Goal: Information Seeking & Learning: Check status

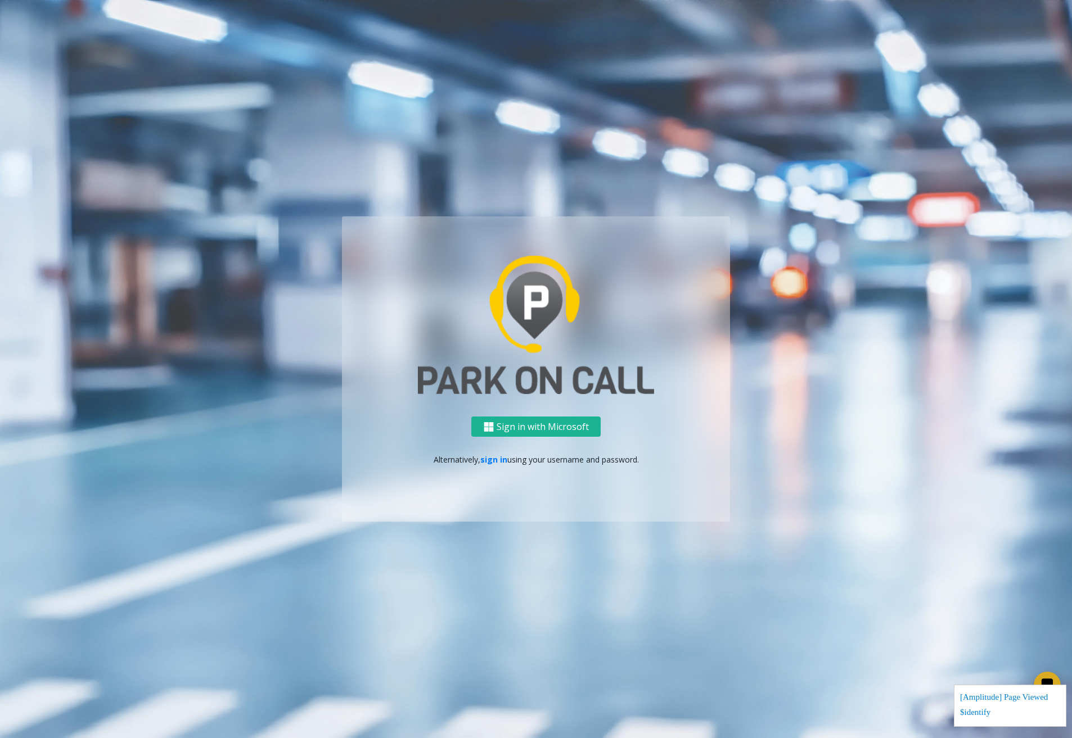
click at [506, 460] on p "Alternatively, sign in using your username and password." at bounding box center [536, 460] width 366 height 12
click at [498, 459] on link "sign in" at bounding box center [493, 459] width 27 height 11
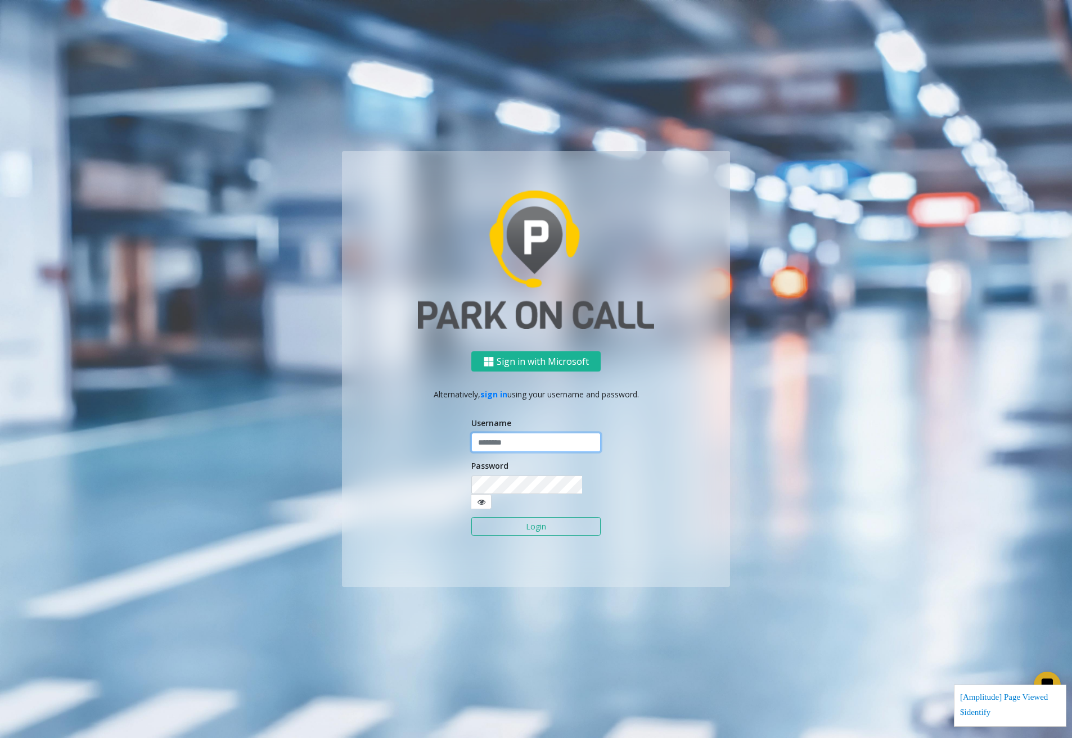
click at [509, 450] on input "text" at bounding box center [535, 442] width 129 height 19
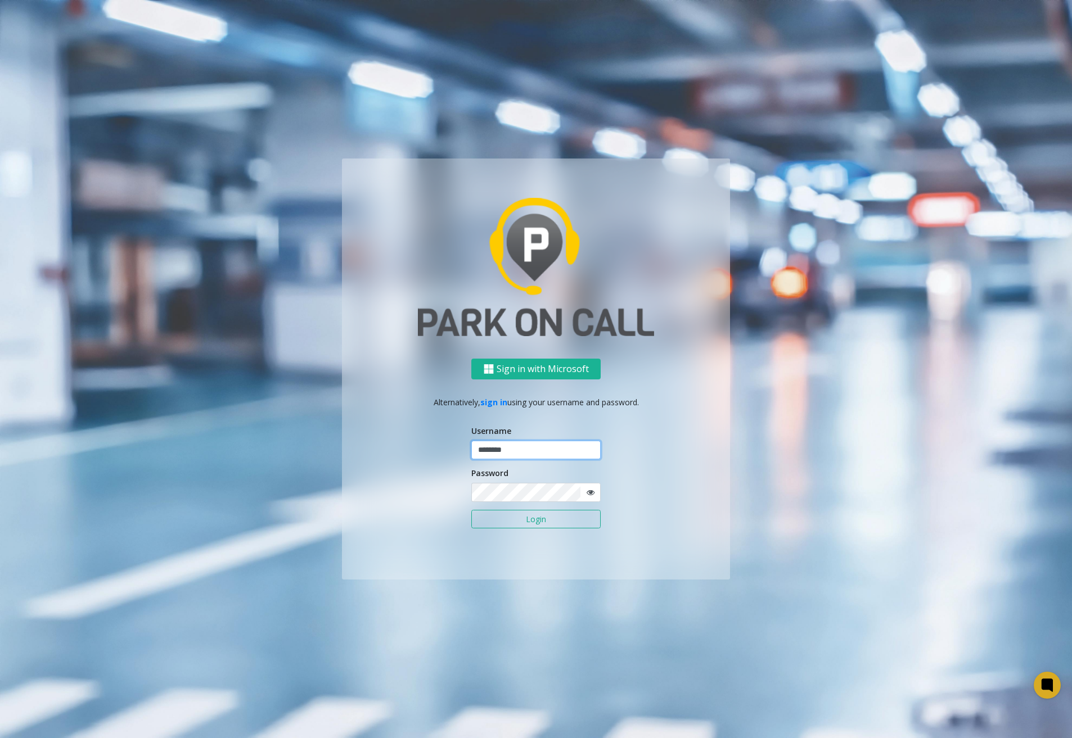
type input "********"
click at [513, 513] on button "Login" at bounding box center [535, 519] width 129 height 19
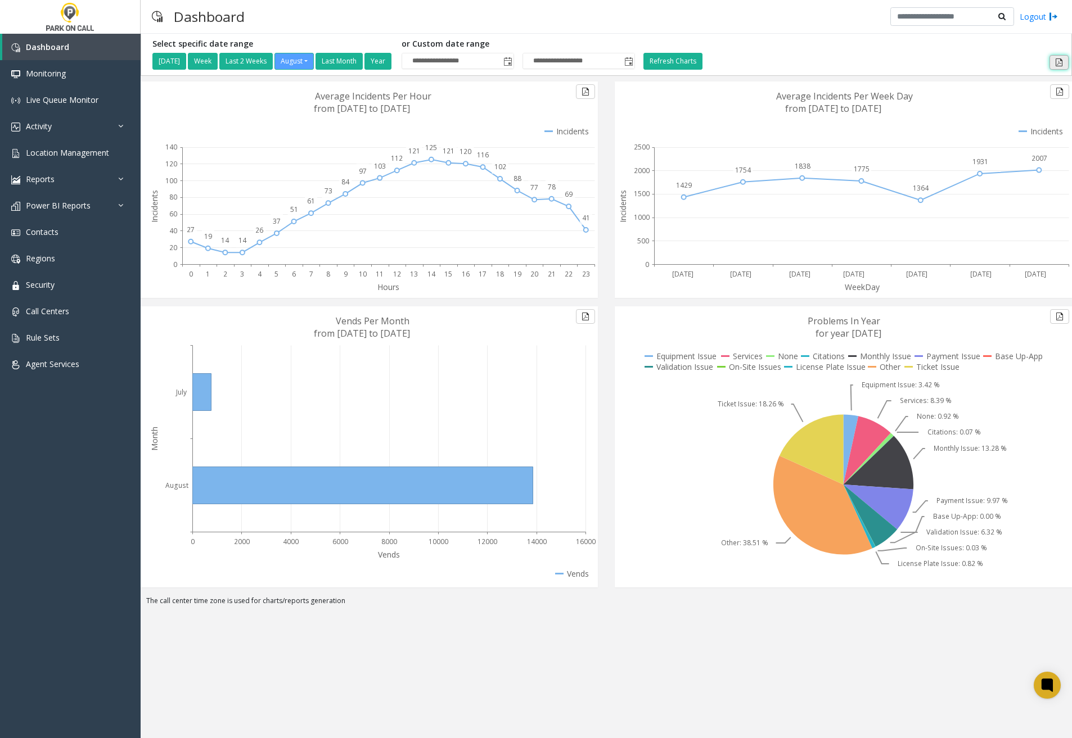
click at [1059, 62] on button at bounding box center [1058, 62] width 19 height 15
click at [946, 49] on div "**********" at bounding box center [606, 54] width 925 height 30
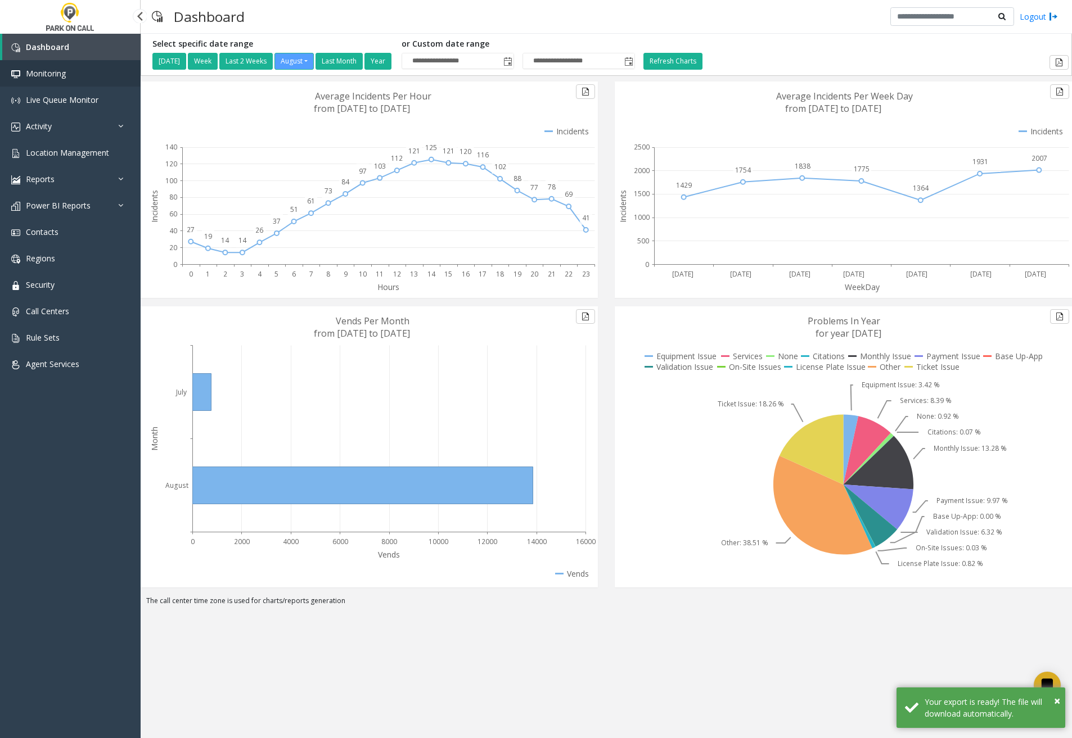
click at [48, 79] on link "Monitoring" at bounding box center [70, 73] width 141 height 26
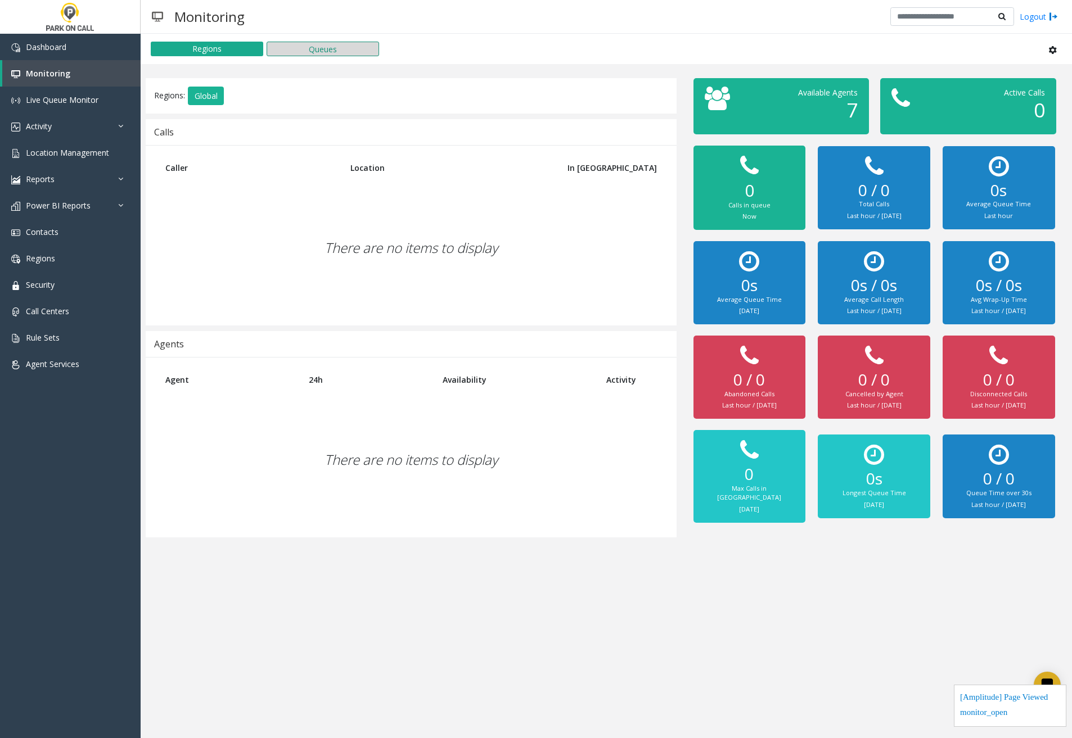
click at [315, 48] on button "Queues" at bounding box center [323, 49] width 112 height 15
click at [188, 52] on button "Regions" at bounding box center [207, 49] width 112 height 15
click at [80, 97] on span "Live Queue Monitor" at bounding box center [62, 99] width 73 height 11
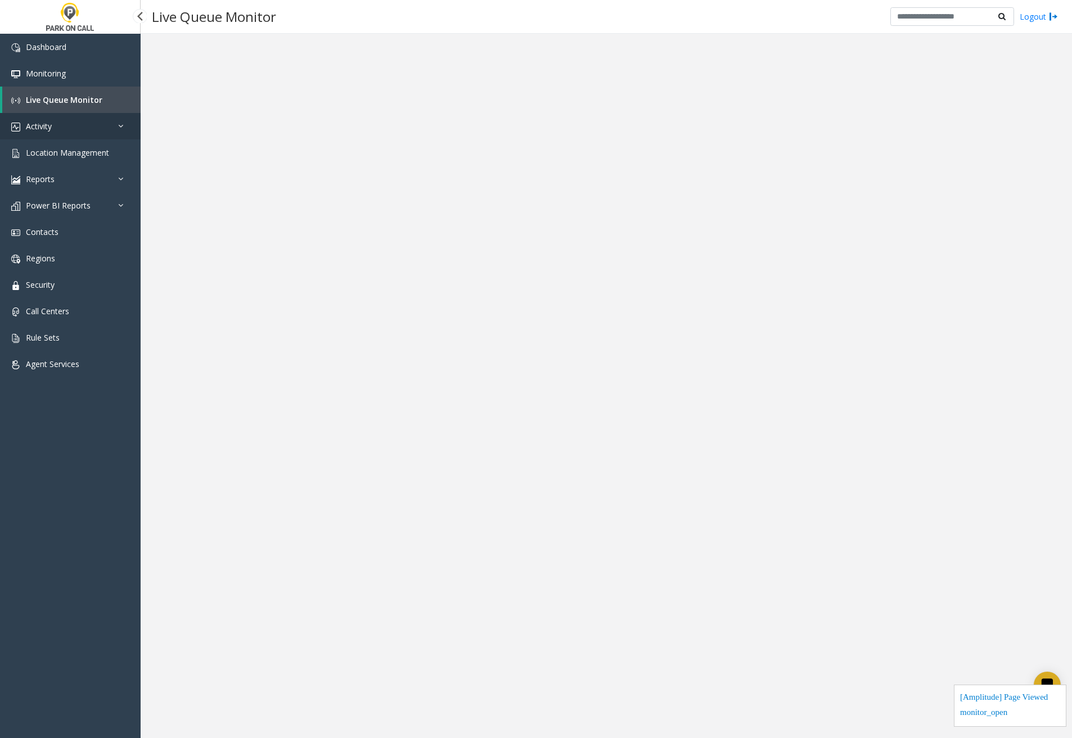
click at [87, 121] on link "Activity" at bounding box center [70, 126] width 141 height 26
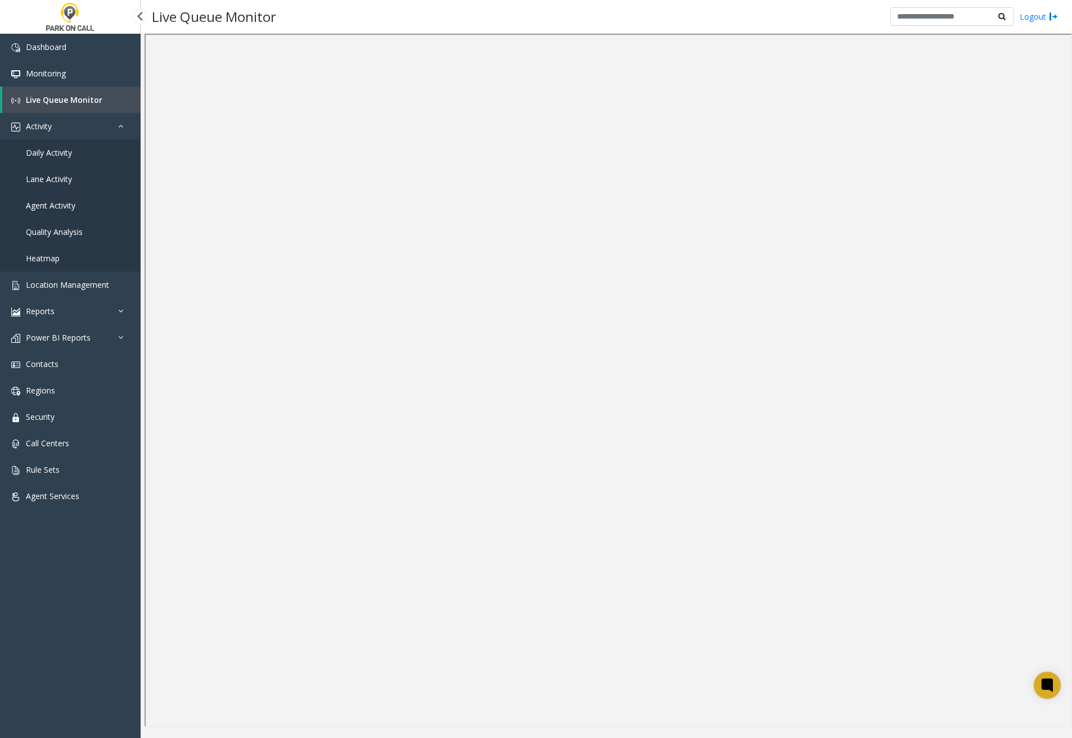
click at [49, 153] on span "Daily Activity" at bounding box center [49, 152] width 46 height 11
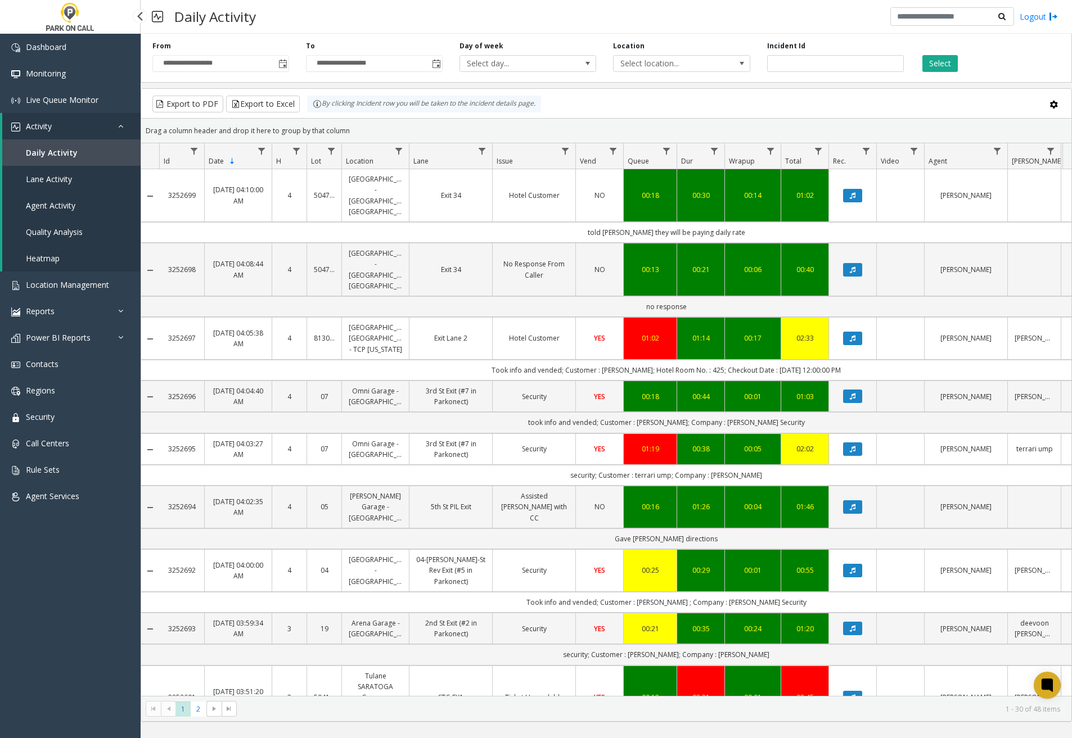
click at [67, 183] on span "Lane Activity" at bounding box center [49, 179] width 46 height 11
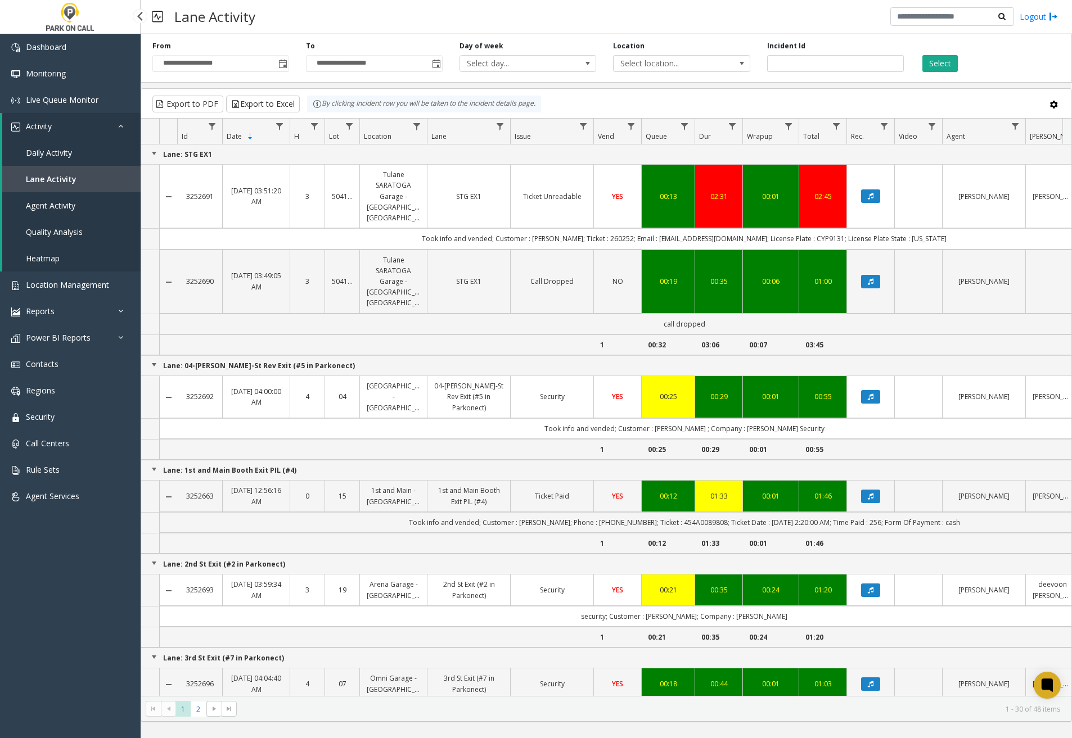
click at [64, 208] on span "Agent Activity" at bounding box center [50, 205] width 49 height 11
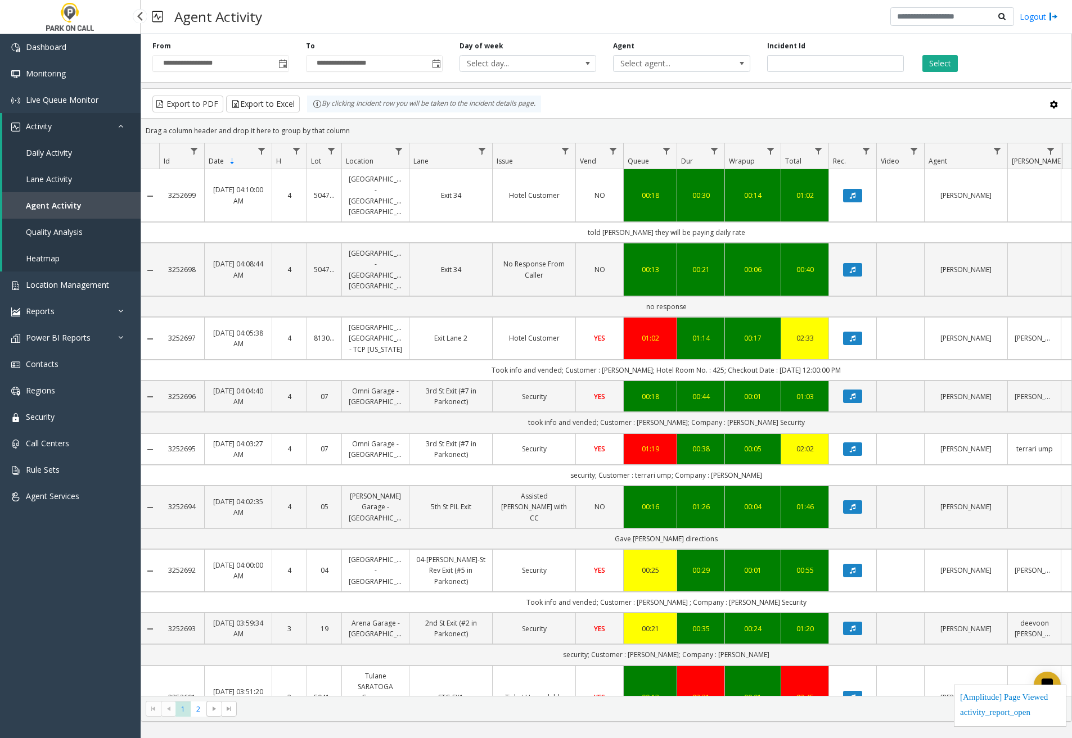
click at [58, 232] on span "Quality Analysis" at bounding box center [54, 232] width 57 height 11
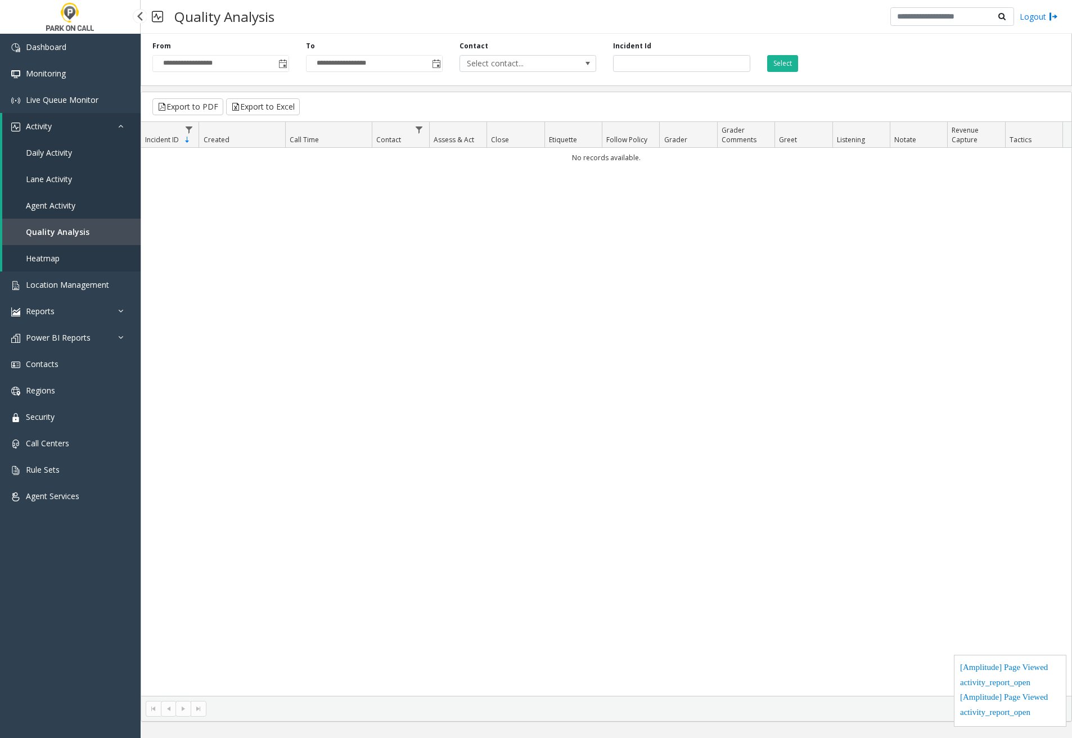
click at [58, 259] on span "Heatmap" at bounding box center [43, 258] width 34 height 11
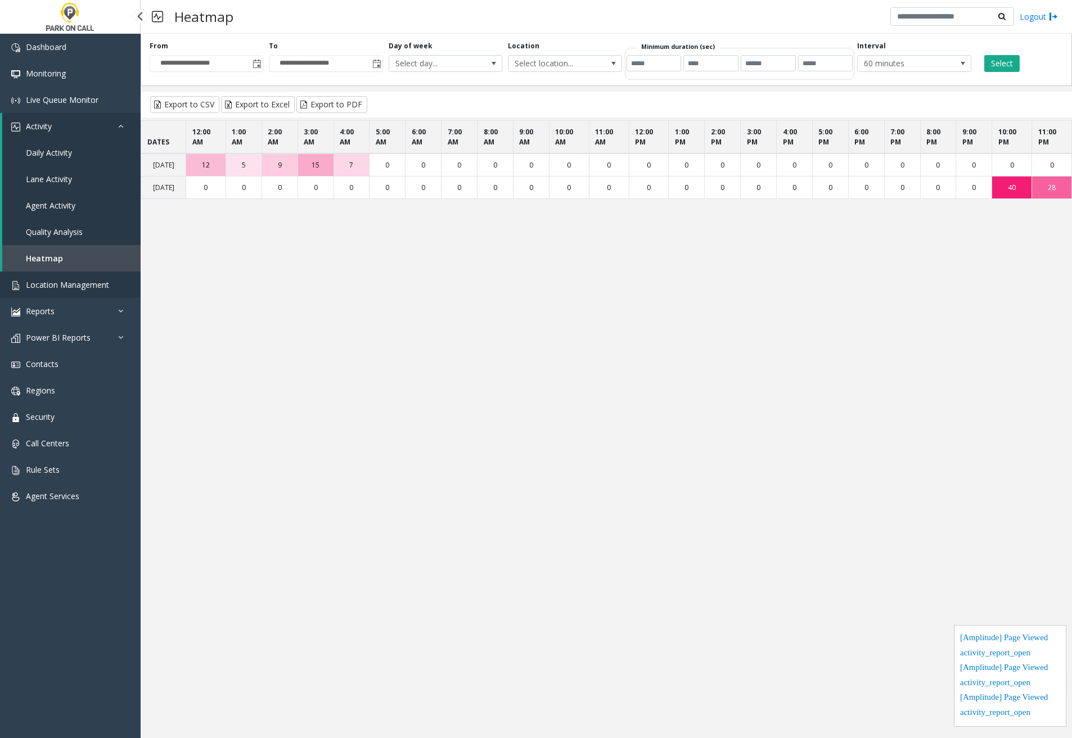
click at [76, 294] on link "Location Management" at bounding box center [70, 285] width 141 height 26
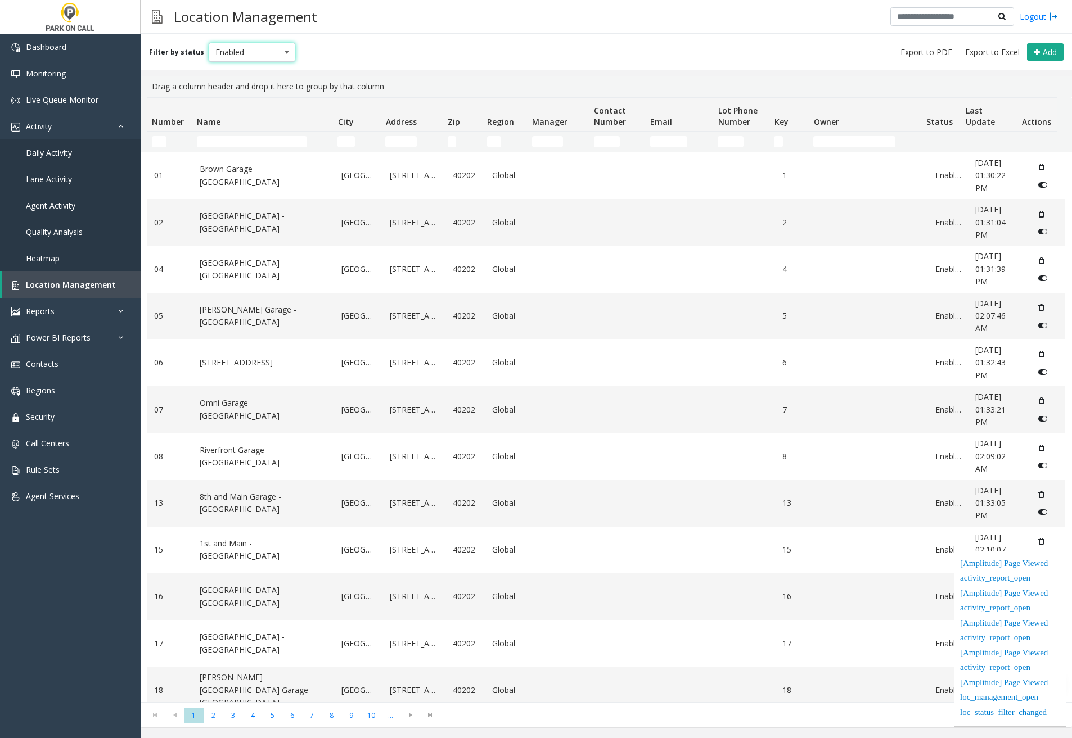
click at [282, 56] on span at bounding box center [286, 52] width 9 height 9
click at [241, 97] on li "Disabled" at bounding box center [247, 101] width 84 height 15
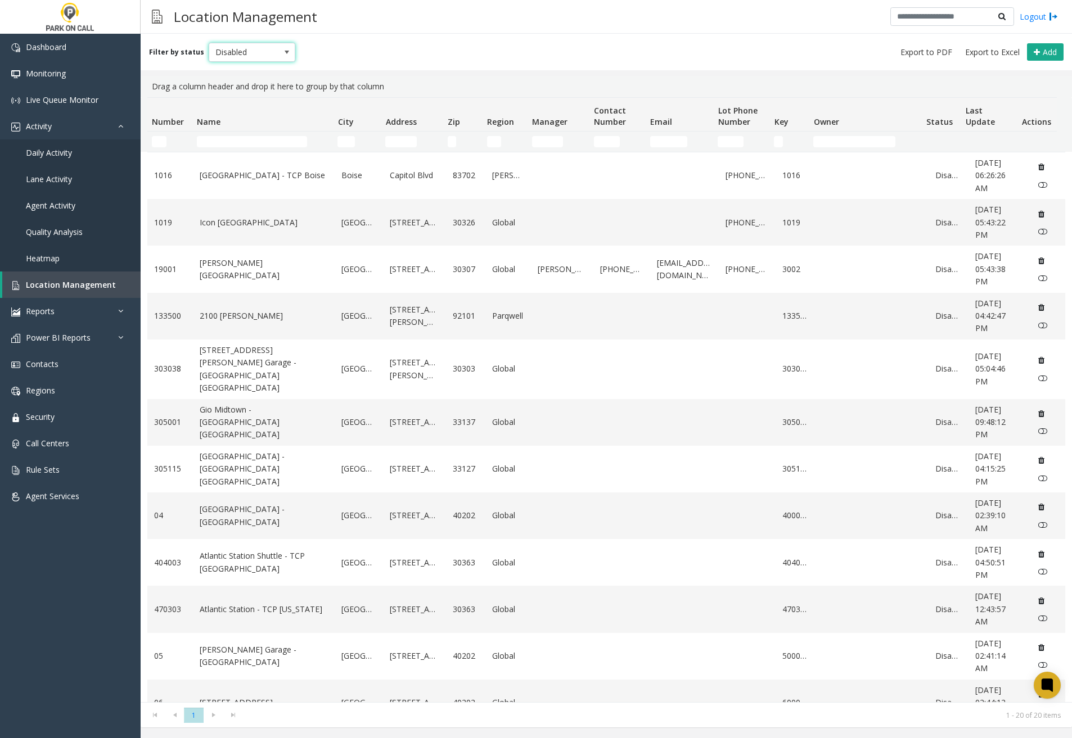
click at [282, 56] on span at bounding box center [286, 52] width 9 height 9
click at [241, 114] on li "Archived" at bounding box center [247, 116] width 84 height 15
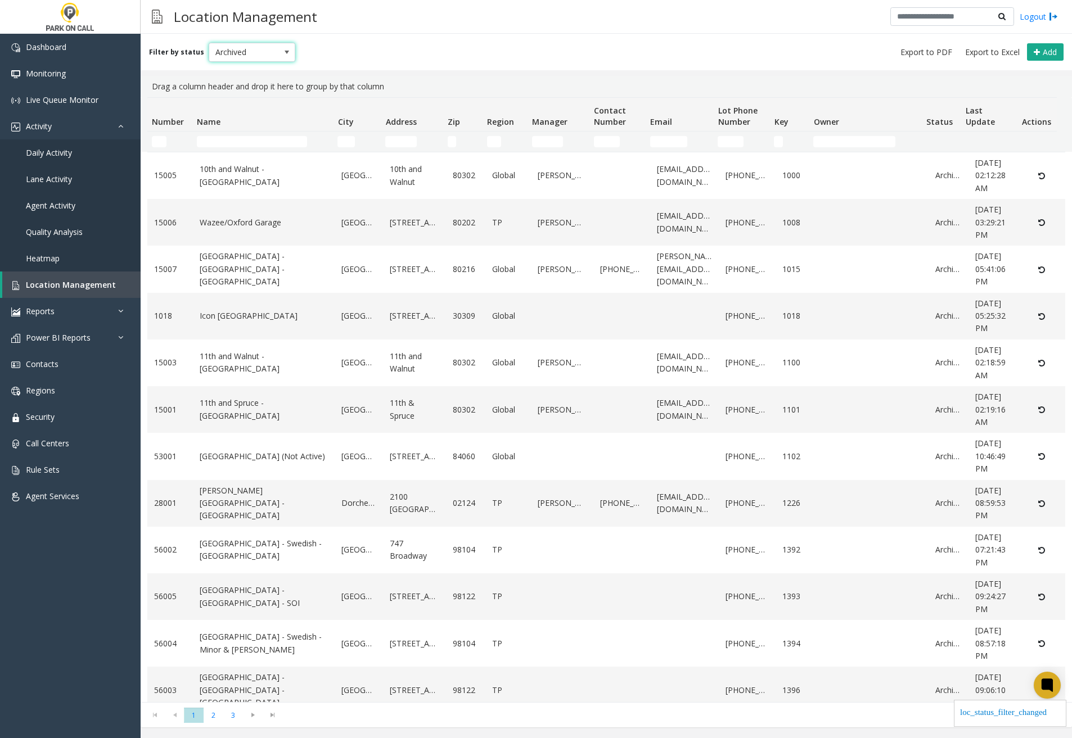
click at [282, 48] on span at bounding box center [286, 52] width 9 height 9
click at [243, 91] on li "Enabled" at bounding box center [247, 86] width 84 height 15
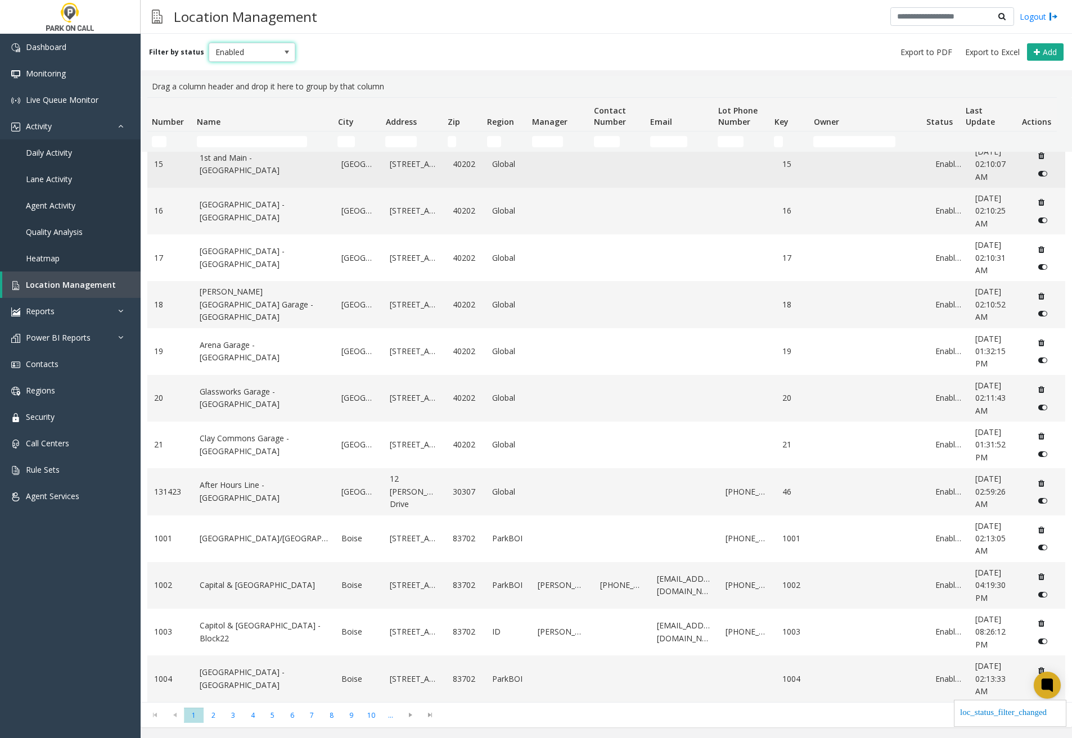
scroll to position [386, 0]
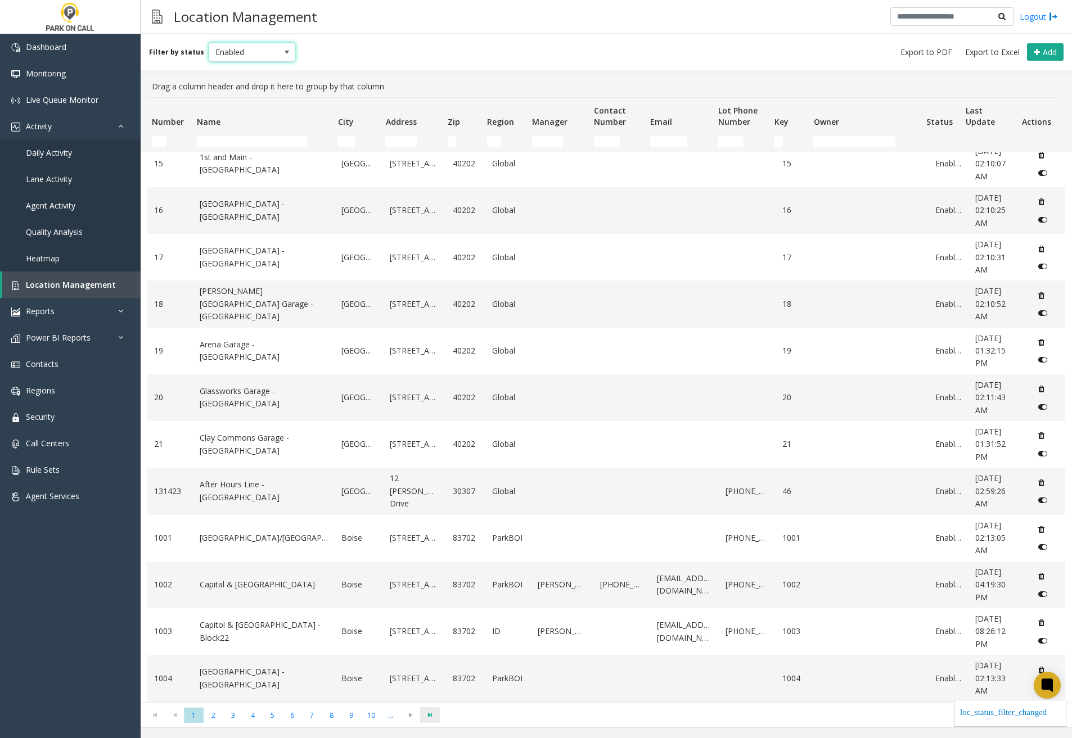
click at [429, 713] on span "Go to the last page" at bounding box center [429, 715] width 15 height 9
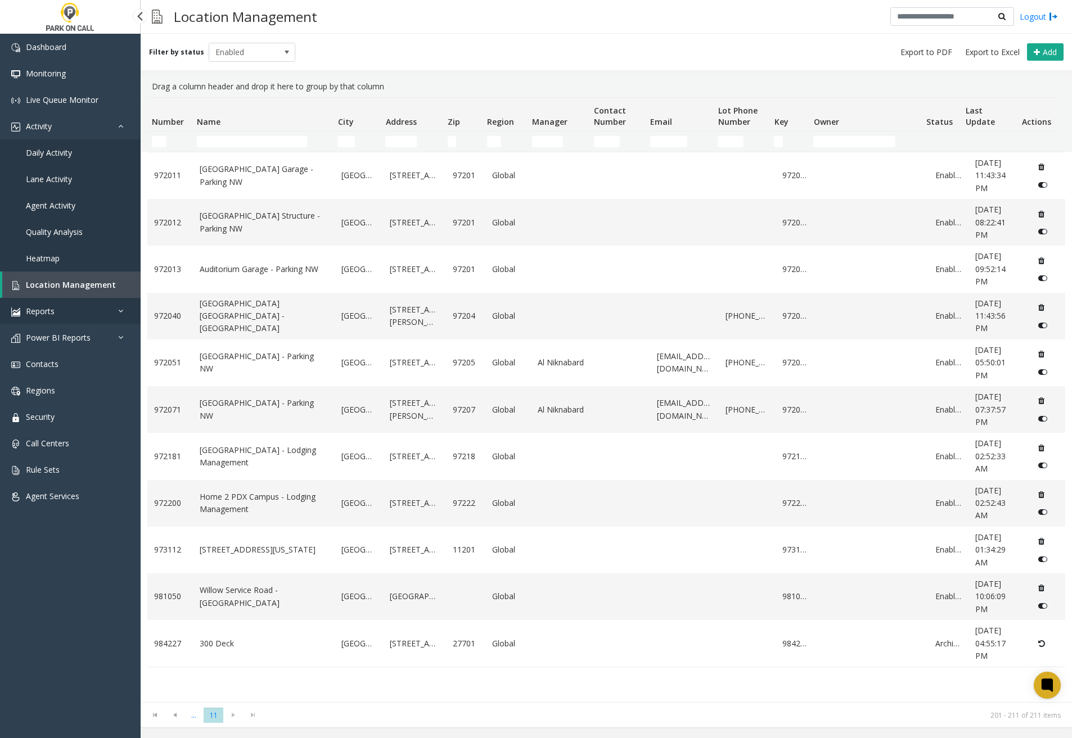
click at [96, 316] on link "Reports" at bounding box center [70, 311] width 141 height 26
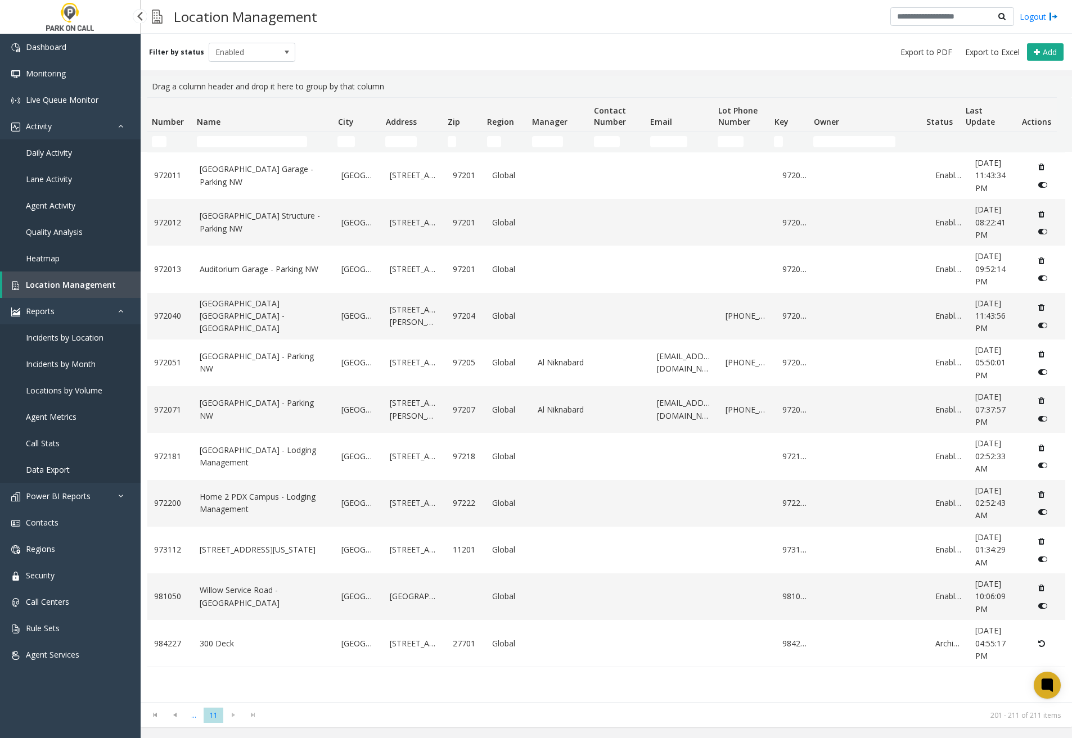
click at [73, 342] on span "Incidents by Location" at bounding box center [65, 337] width 78 height 11
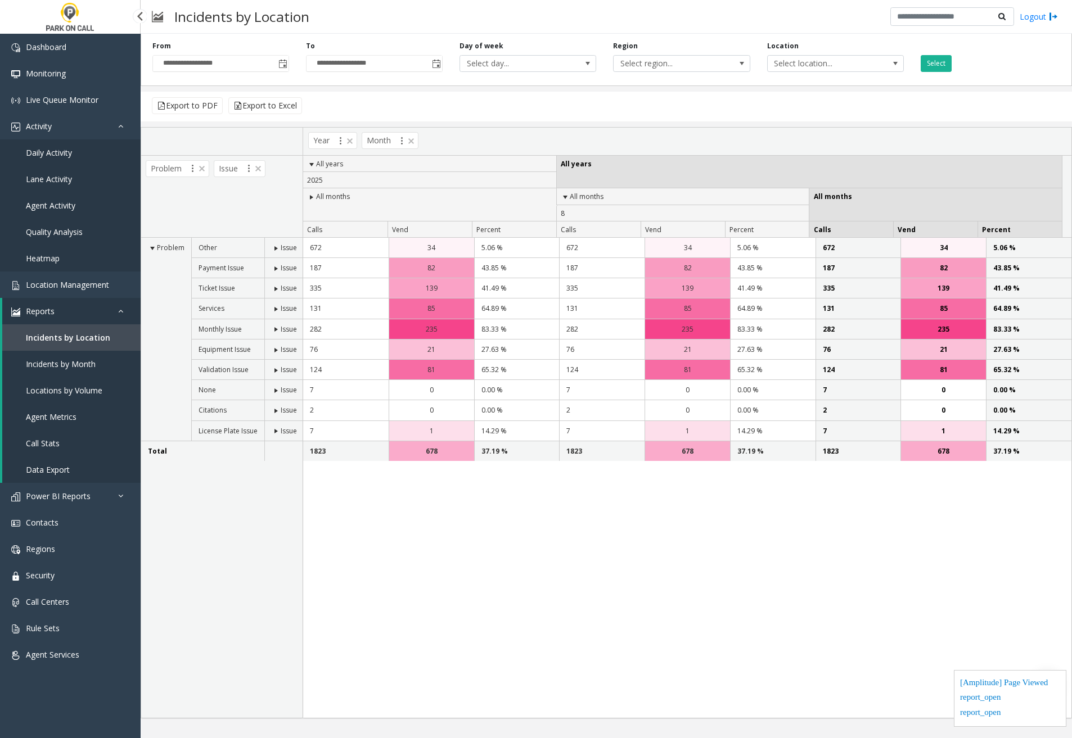
click at [82, 369] on link "Incidents by Month" at bounding box center [71, 364] width 138 height 26
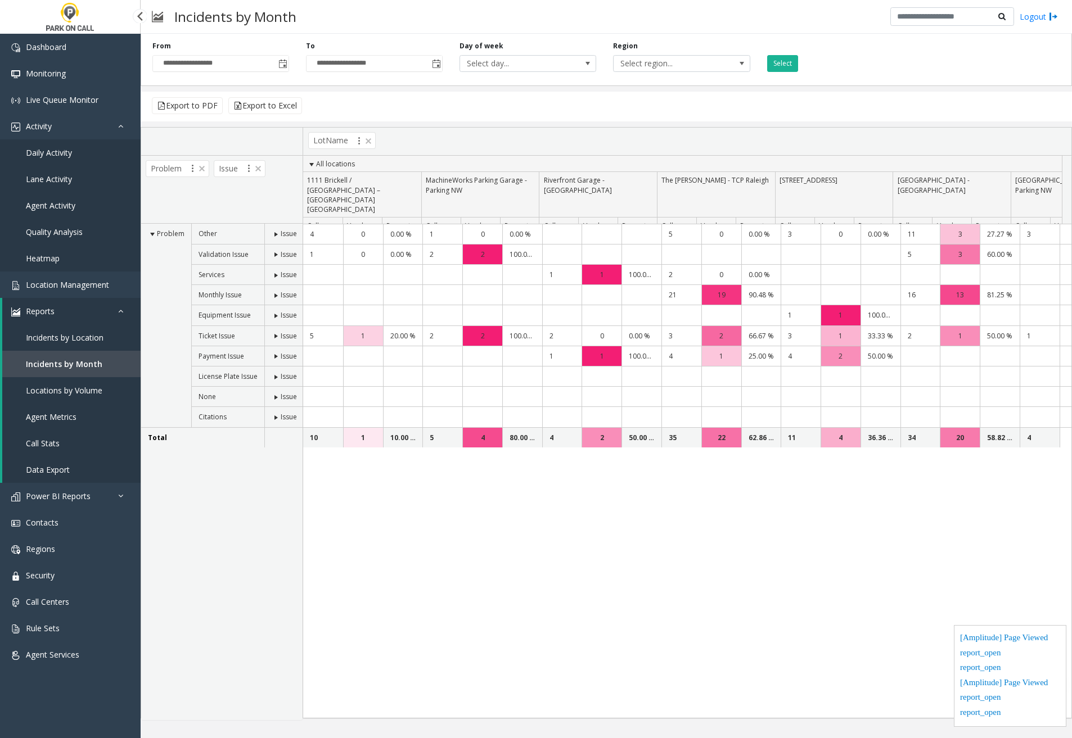
click at [80, 400] on link "Locations by Volume" at bounding box center [71, 390] width 138 height 26
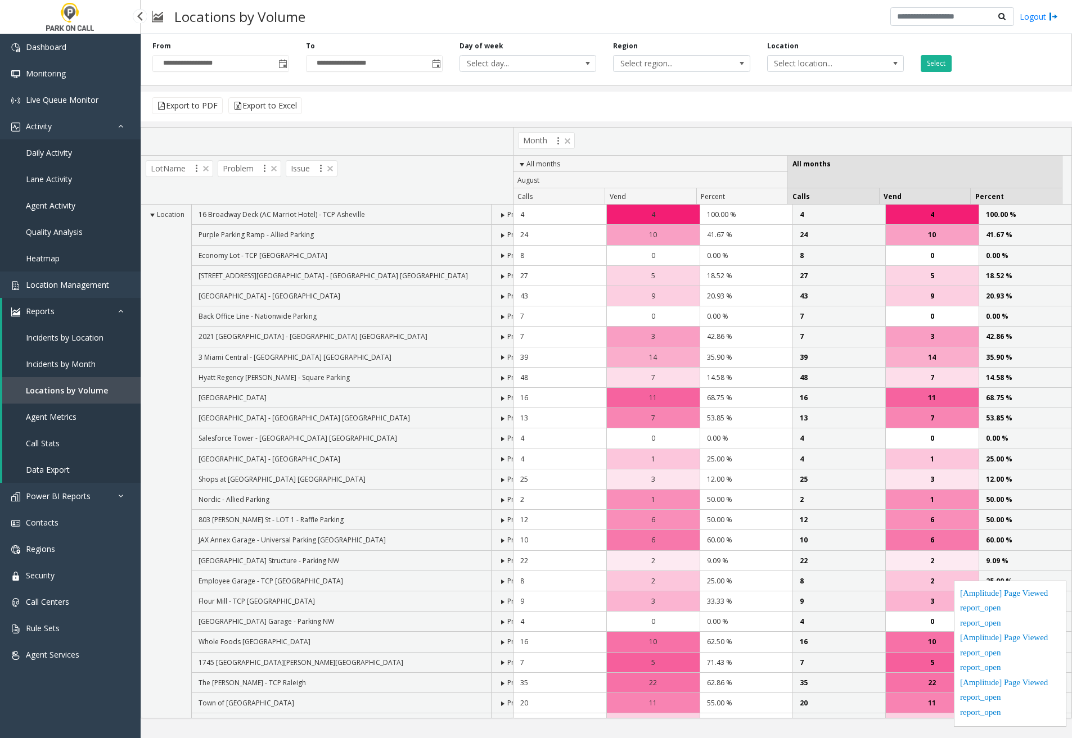
click at [75, 423] on link "Agent Metrics" at bounding box center [71, 417] width 138 height 26
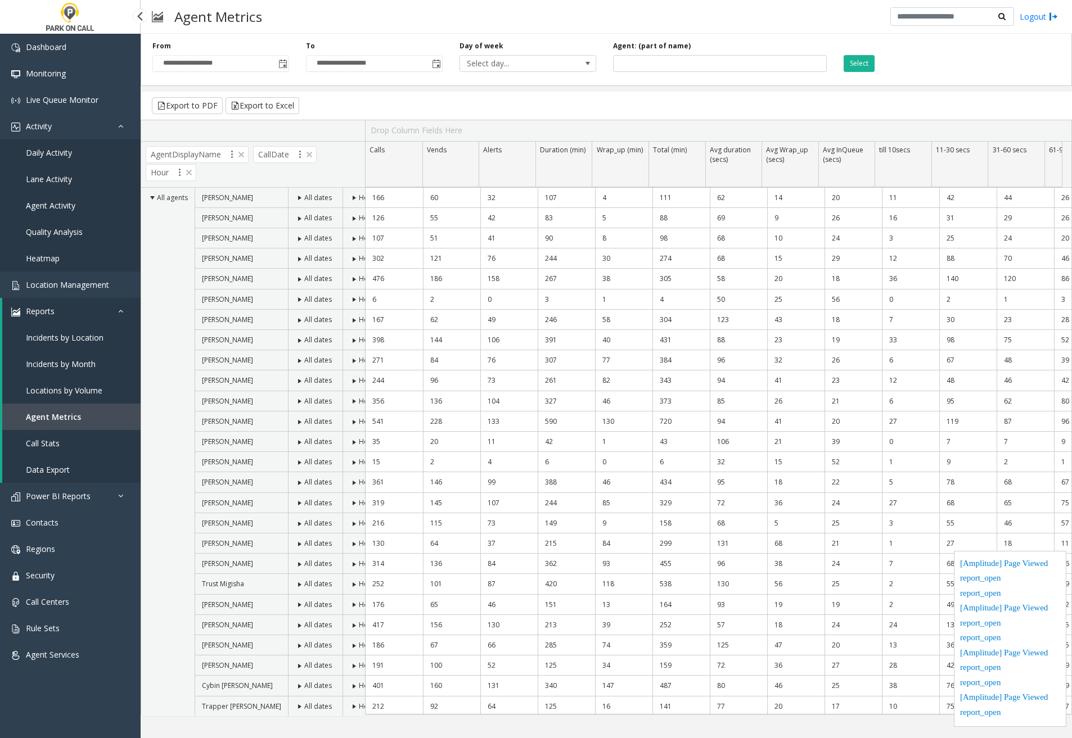
click at [82, 438] on link "Call Stats" at bounding box center [71, 443] width 138 height 26
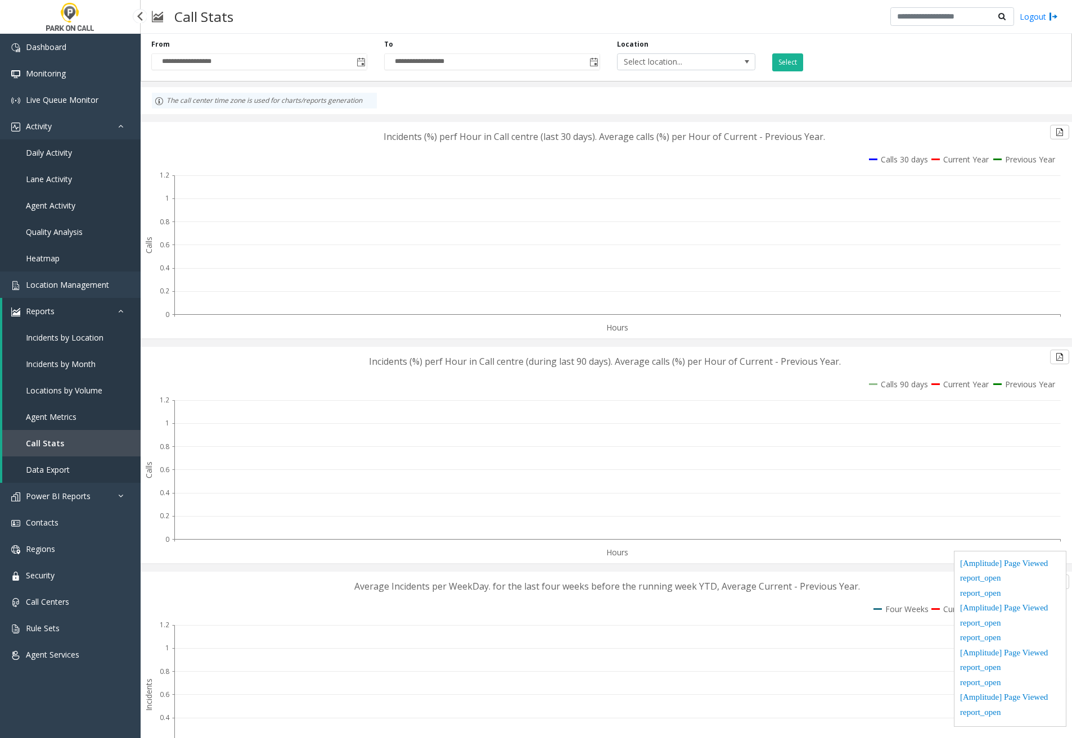
click at [79, 461] on link "Data Export" at bounding box center [71, 470] width 138 height 26
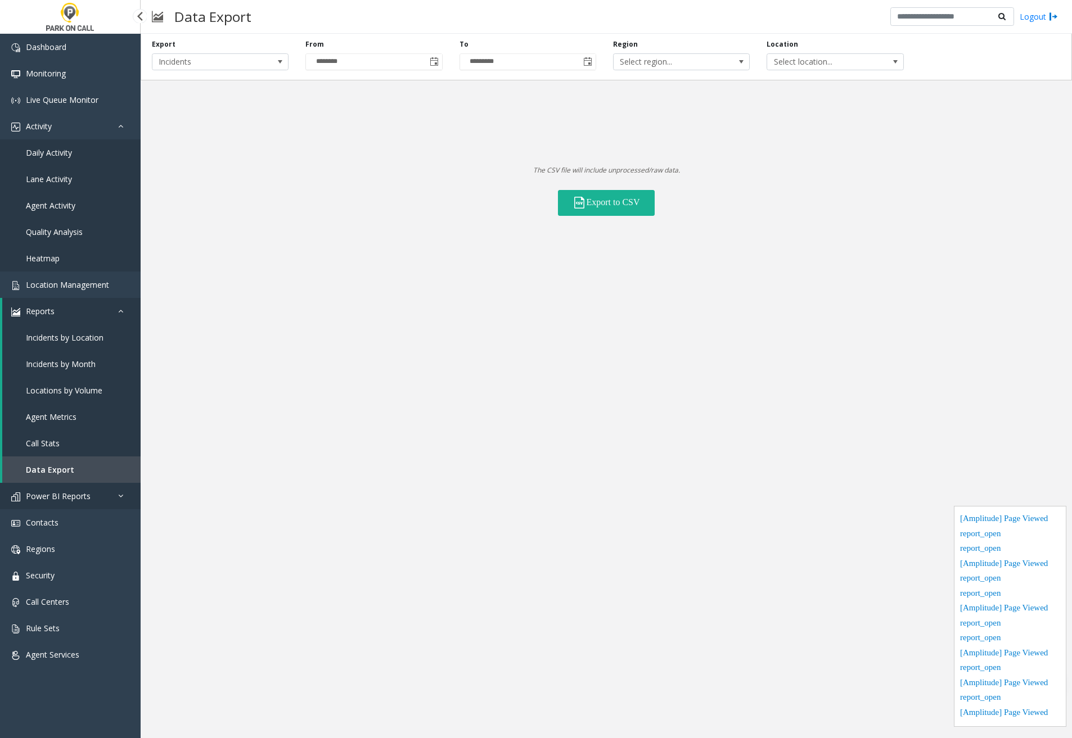
click at [96, 488] on link "Power BI Reports" at bounding box center [70, 496] width 141 height 26
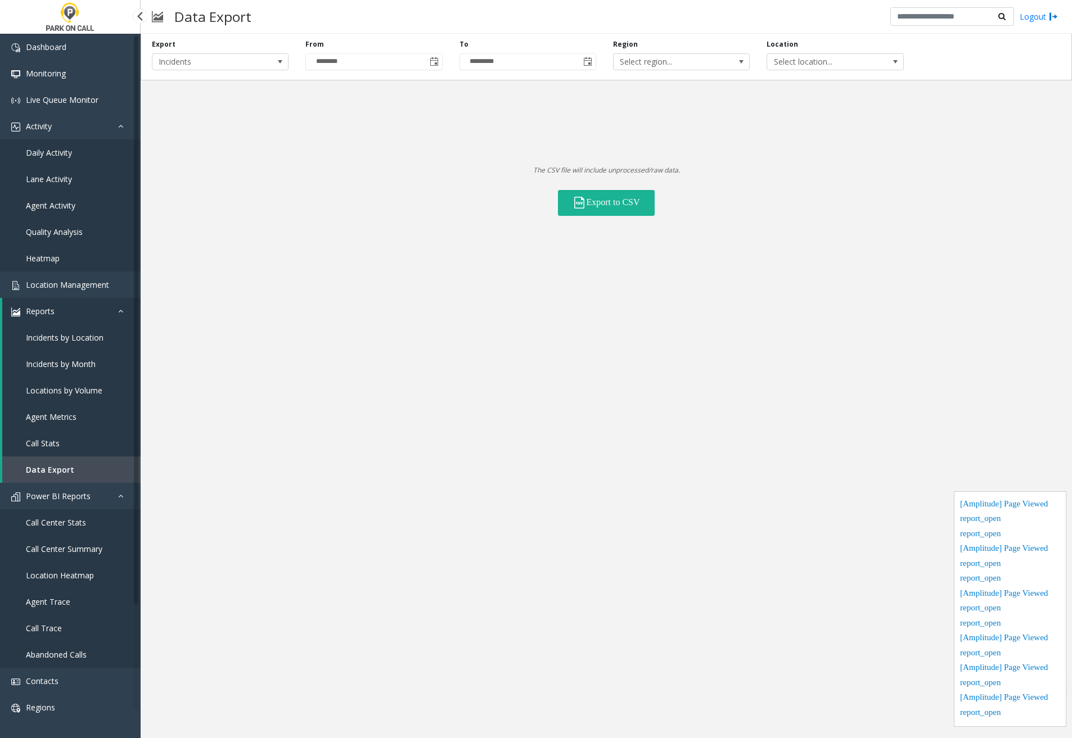
click at [57, 529] on link "Call Center Stats" at bounding box center [70, 522] width 141 height 26
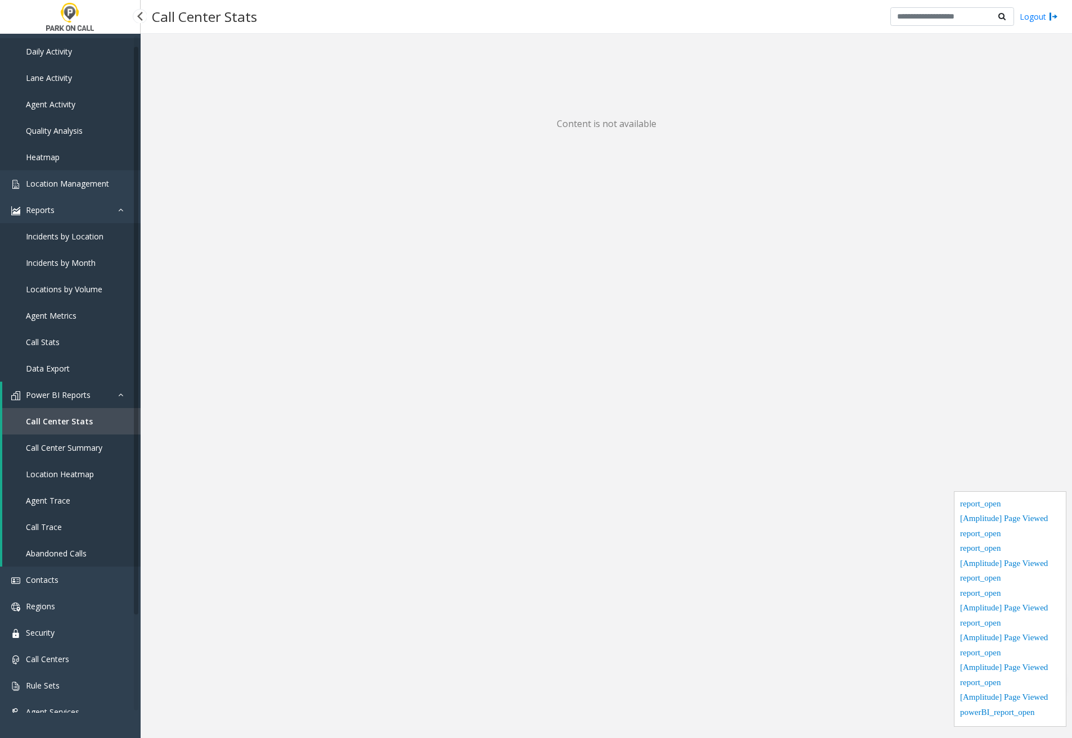
scroll to position [122, 0]
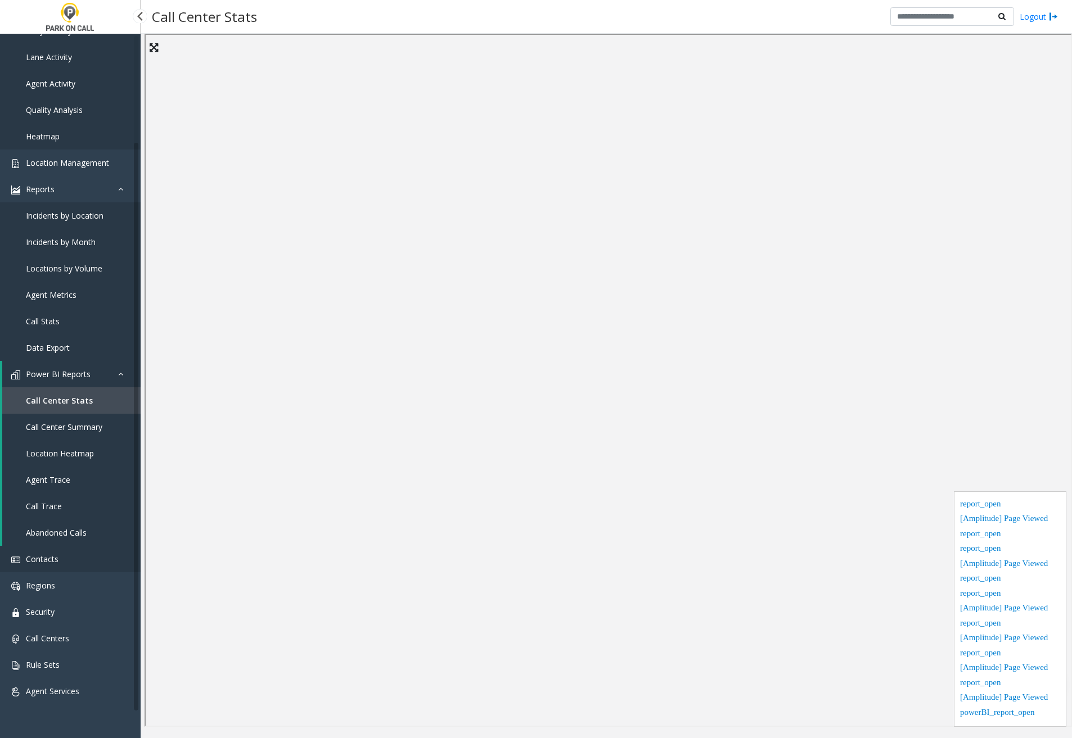
click at [66, 555] on link "Contacts" at bounding box center [70, 559] width 141 height 26
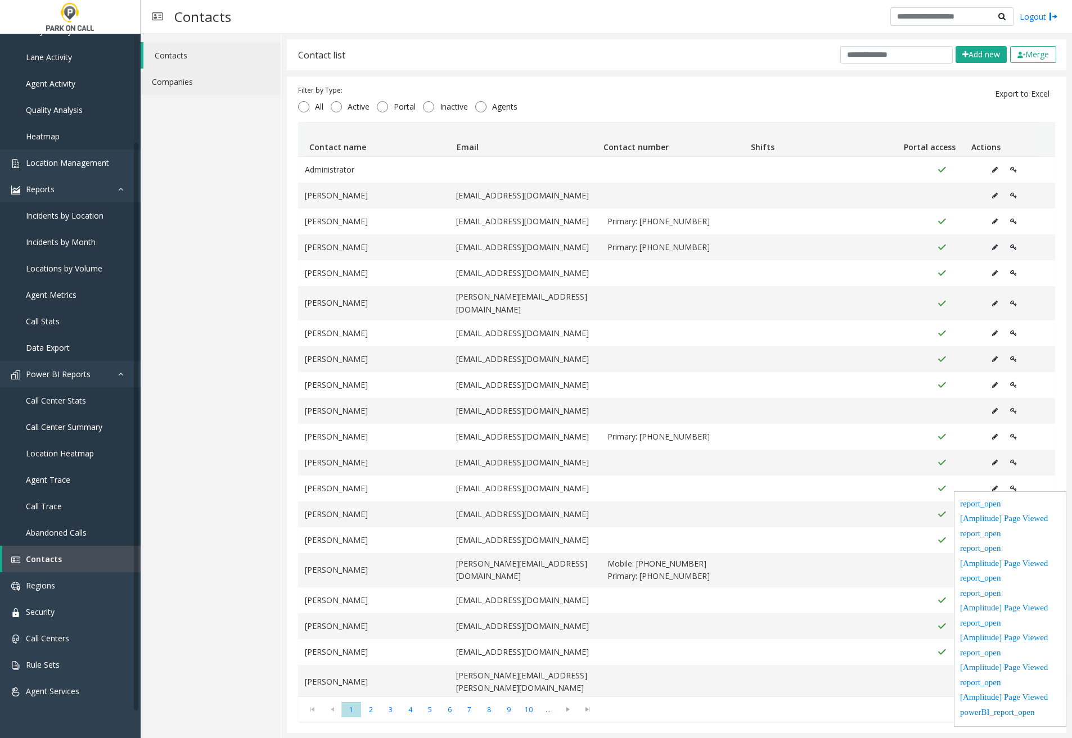
click at [219, 85] on link "Companies" at bounding box center [211, 82] width 140 height 26
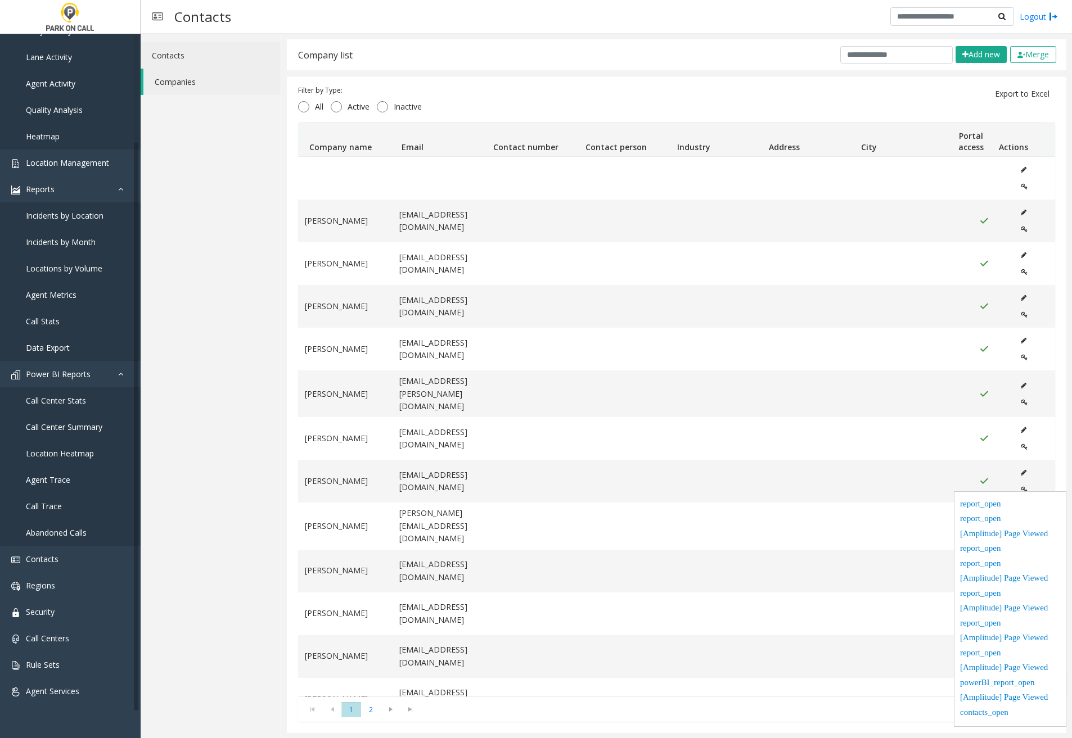
click at [204, 49] on link "Contacts" at bounding box center [211, 55] width 140 height 26
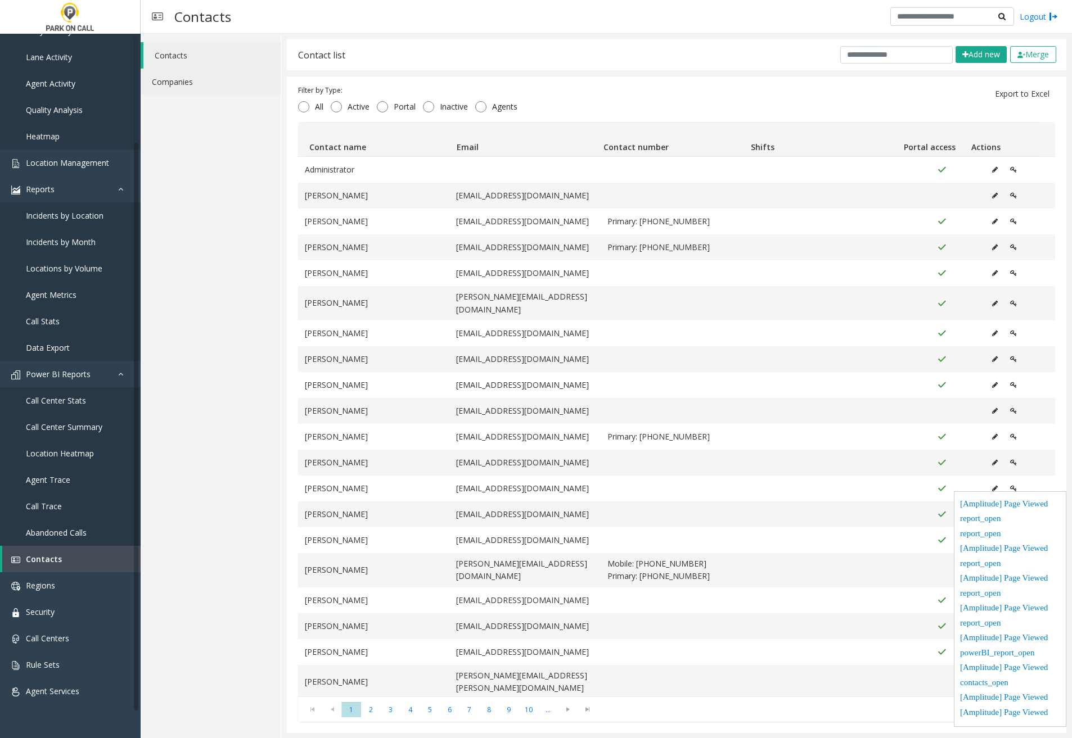
click at [193, 73] on link "Companies" at bounding box center [211, 82] width 140 height 26
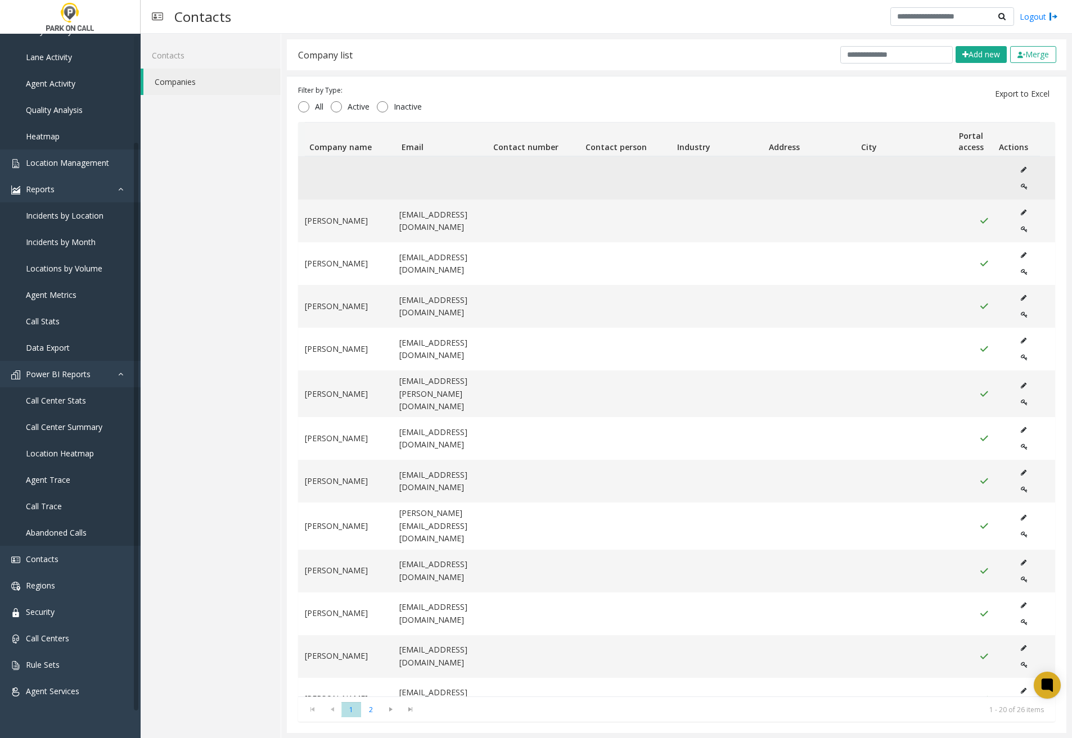
click at [1021, 169] on icon "Data table" at bounding box center [1024, 169] width 6 height 7
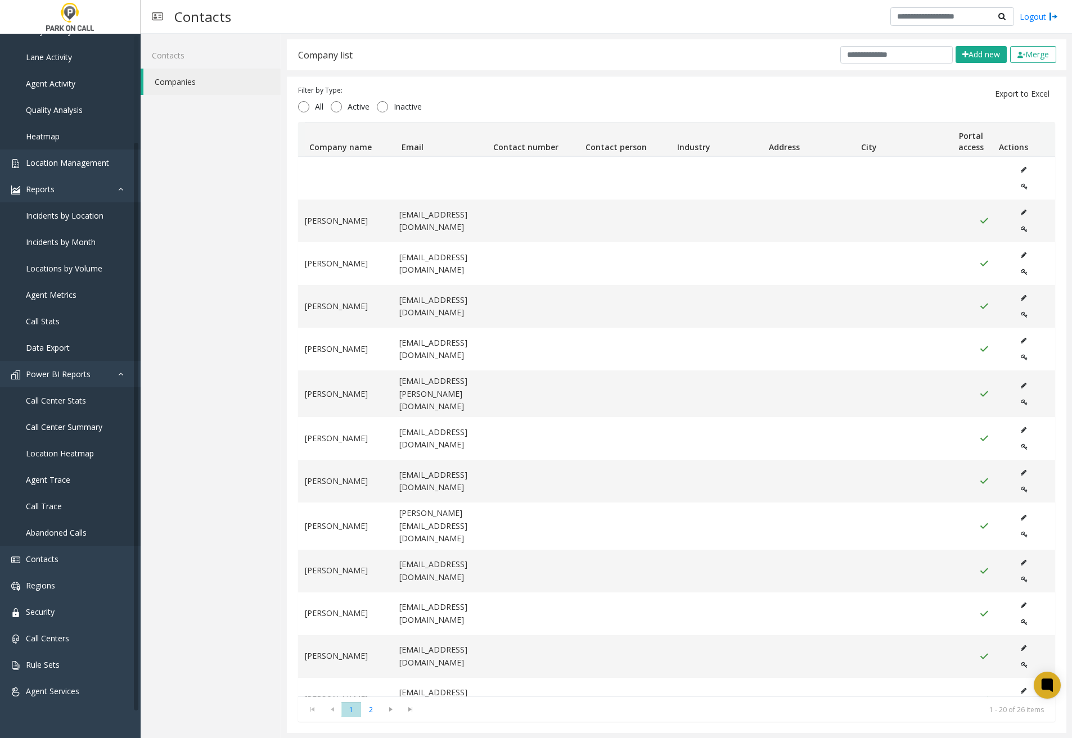
click at [233, 217] on div "Contacts Companies" at bounding box center [211, 386] width 141 height 705
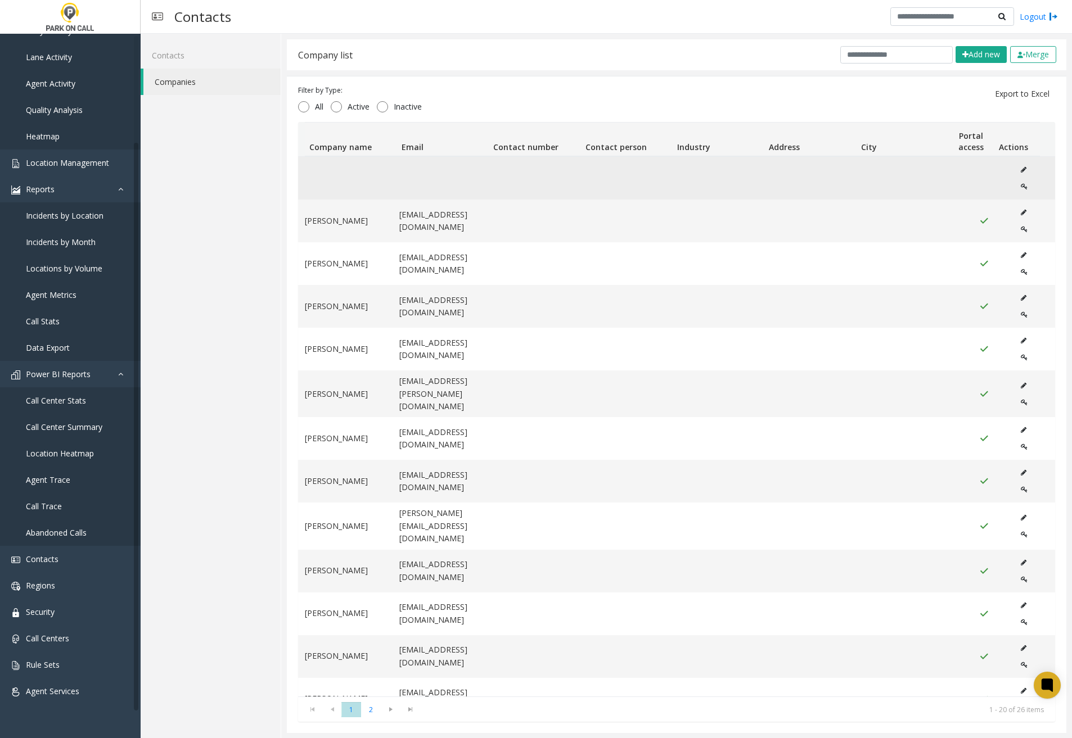
click at [1014, 165] on button "Data table" at bounding box center [1023, 169] width 18 height 17
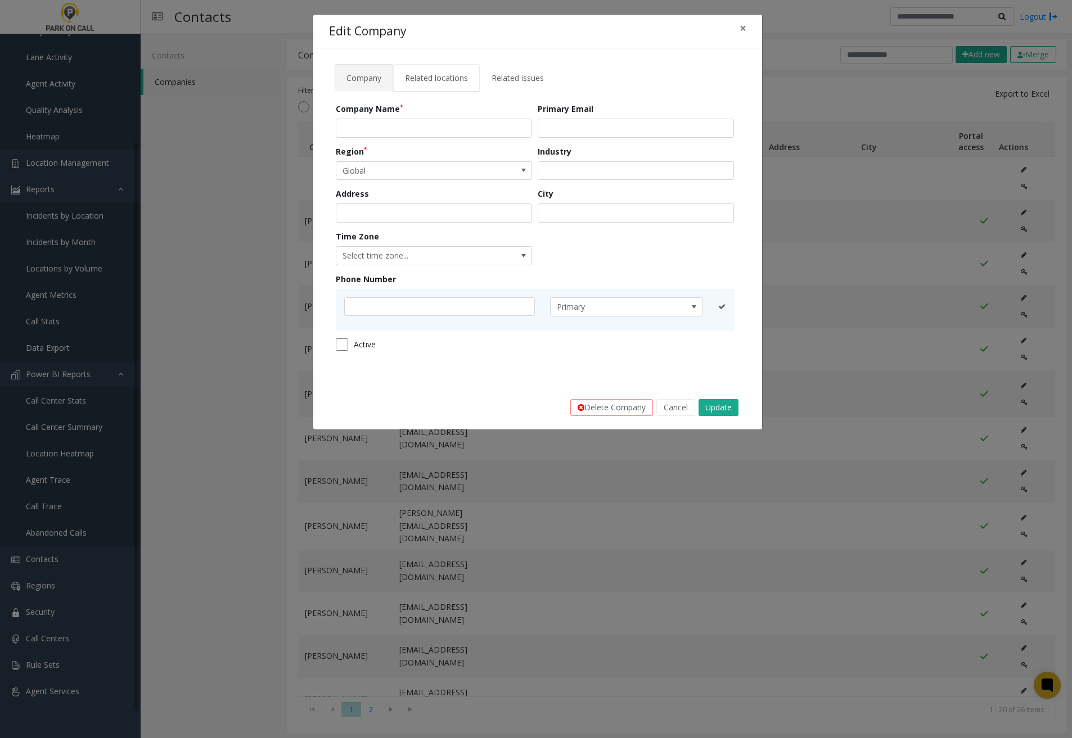
click at [448, 79] on span "Related locations" at bounding box center [436, 78] width 63 height 11
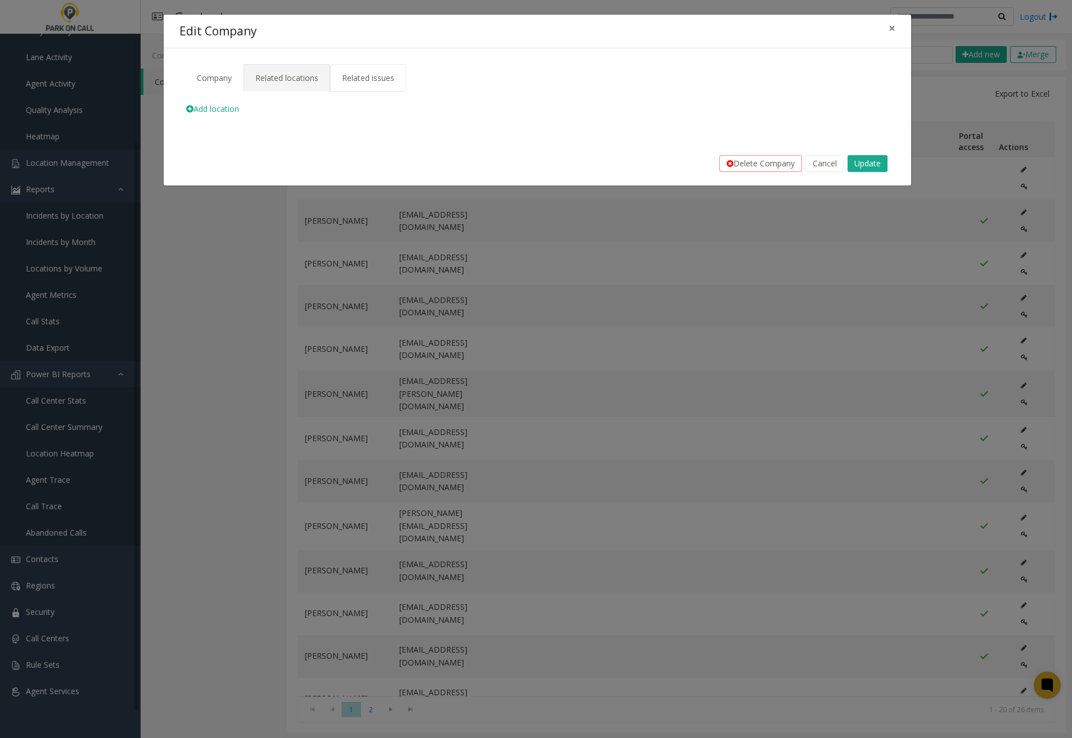
click at [390, 76] on span "Related issues" at bounding box center [368, 78] width 52 height 11
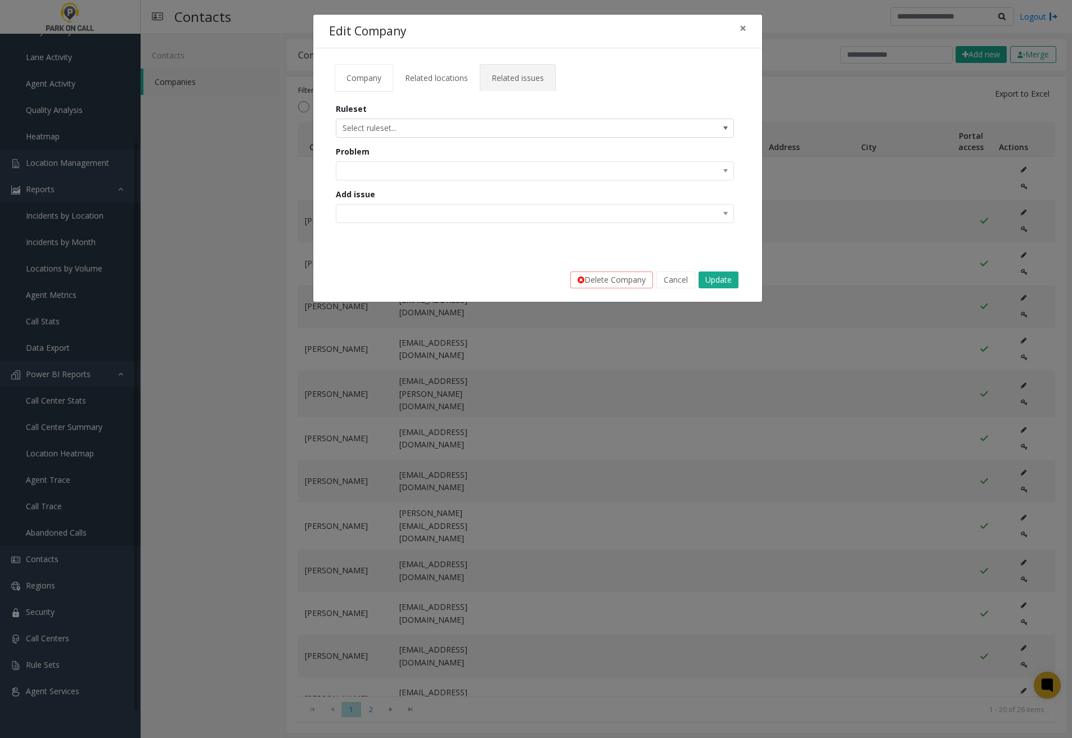
click at [359, 78] on span "Company" at bounding box center [363, 78] width 35 height 11
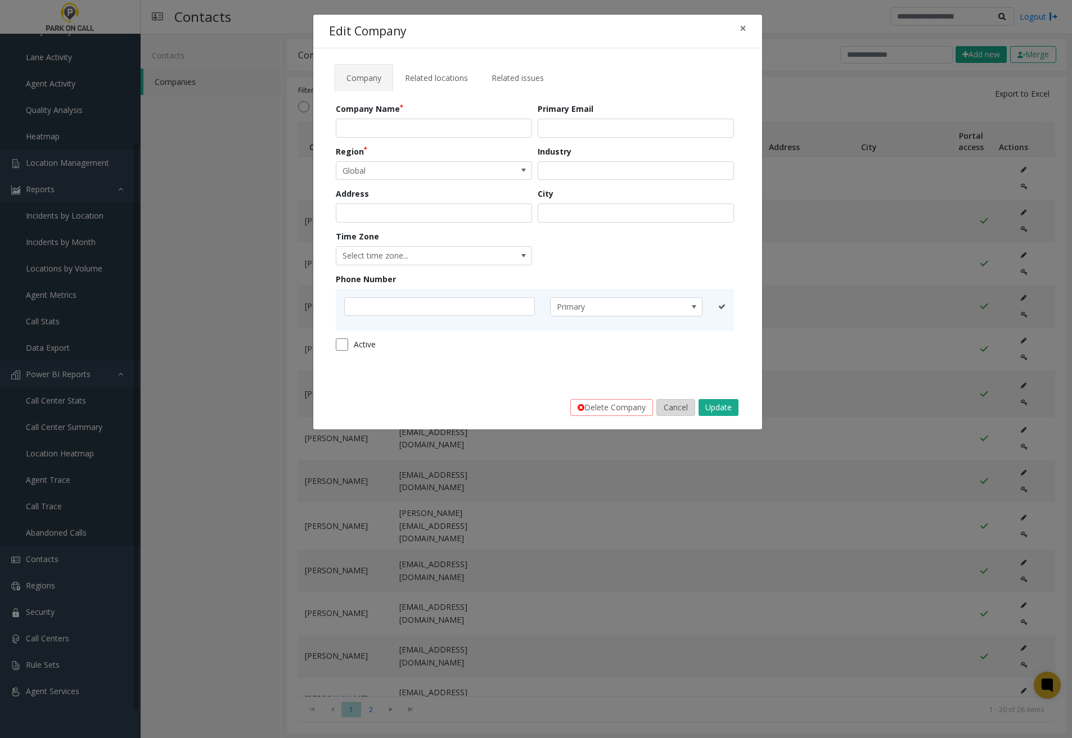
click at [675, 408] on button "Cancel" at bounding box center [675, 407] width 39 height 17
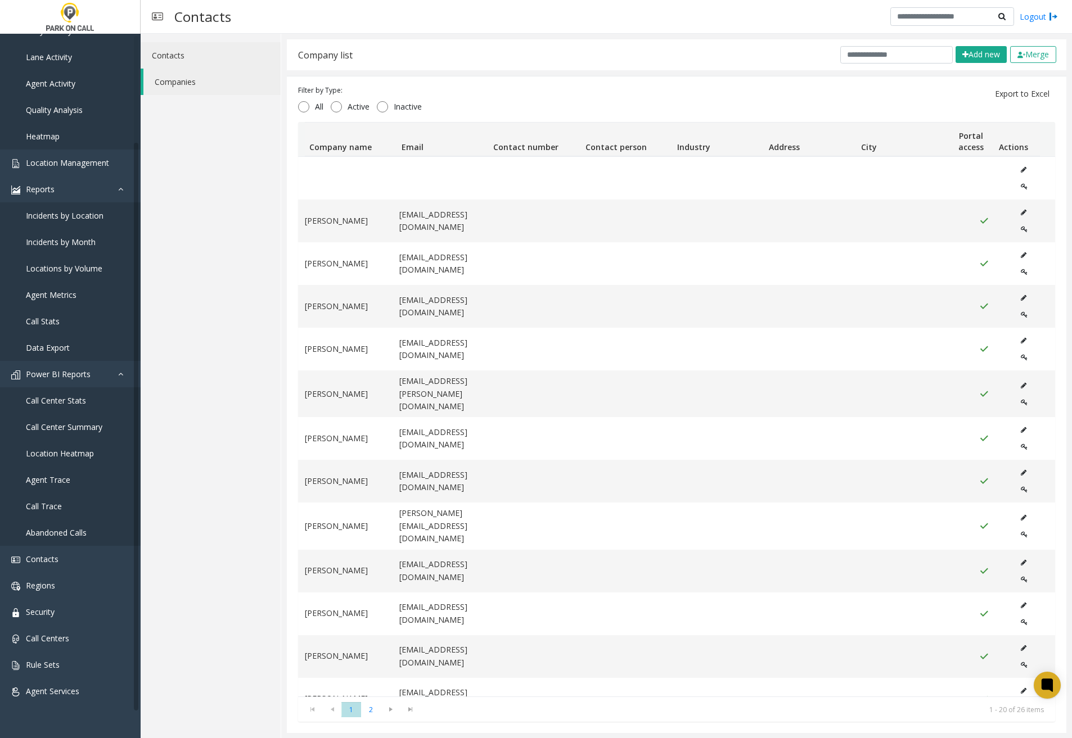
click at [175, 62] on link "Contacts" at bounding box center [211, 55] width 140 height 26
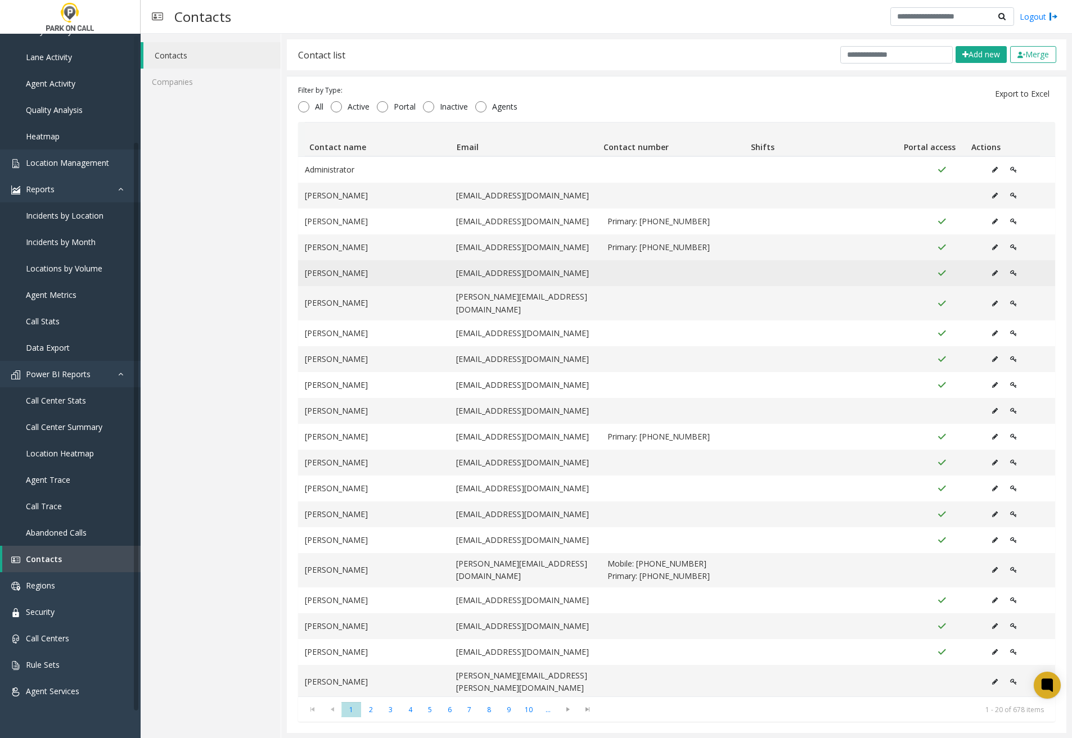
scroll to position [1, 0]
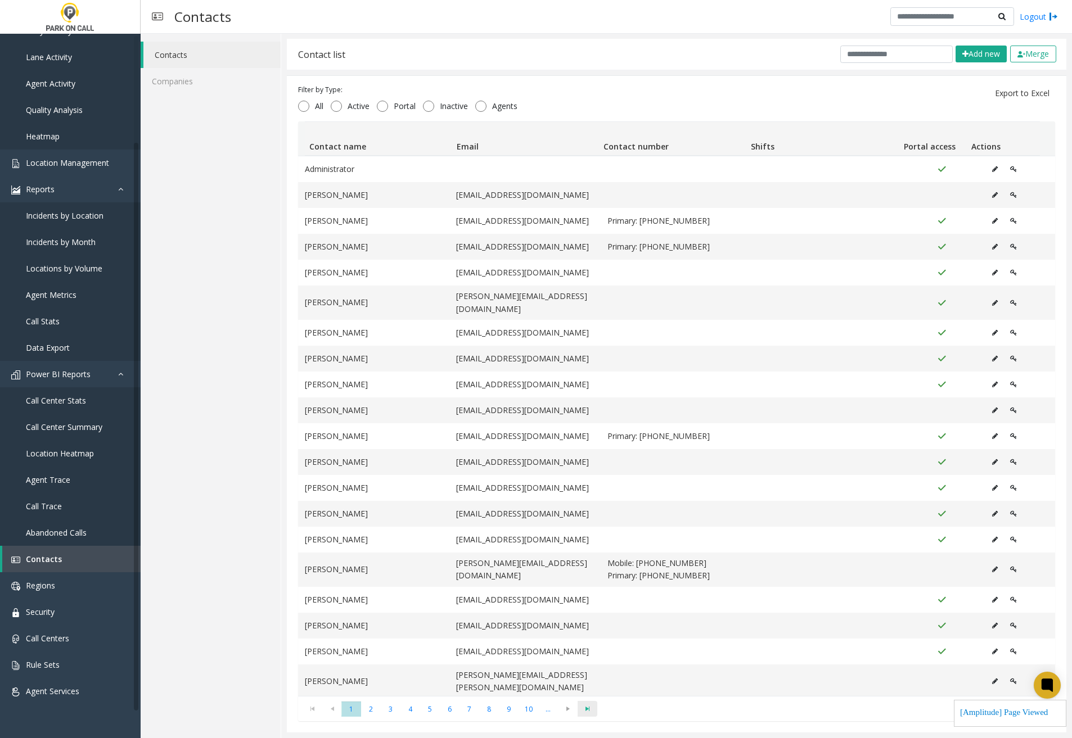
click at [578, 710] on span at bounding box center [588, 709] width 20 height 16
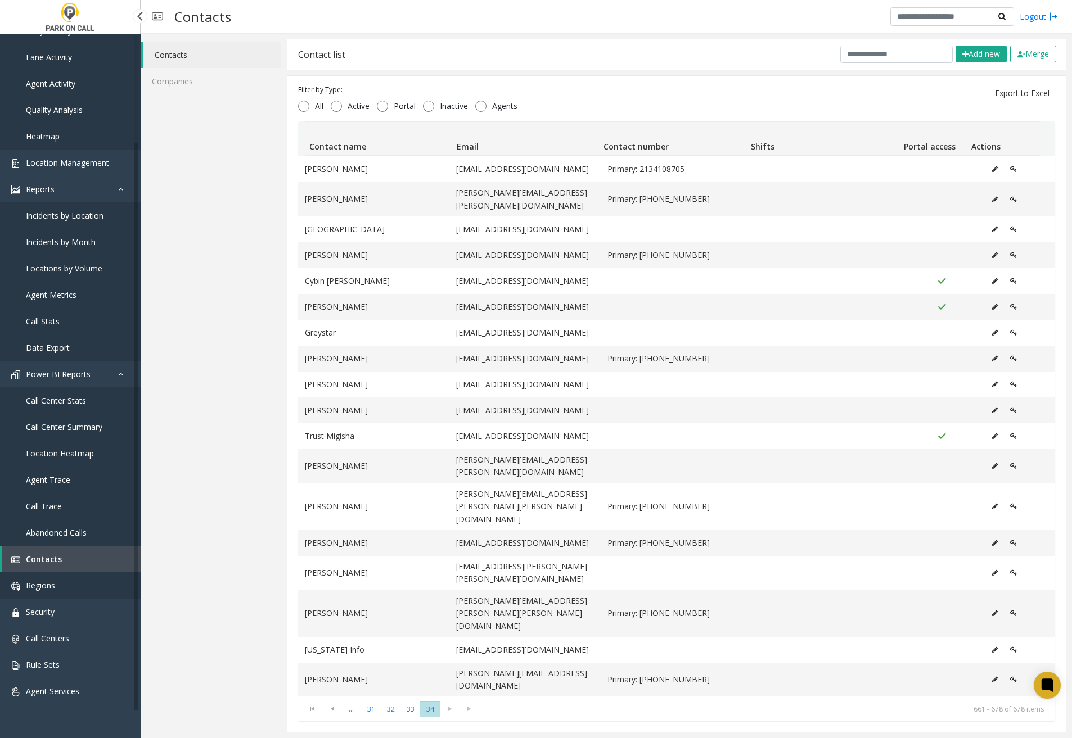
click at [70, 581] on link "Regions" at bounding box center [70, 585] width 141 height 26
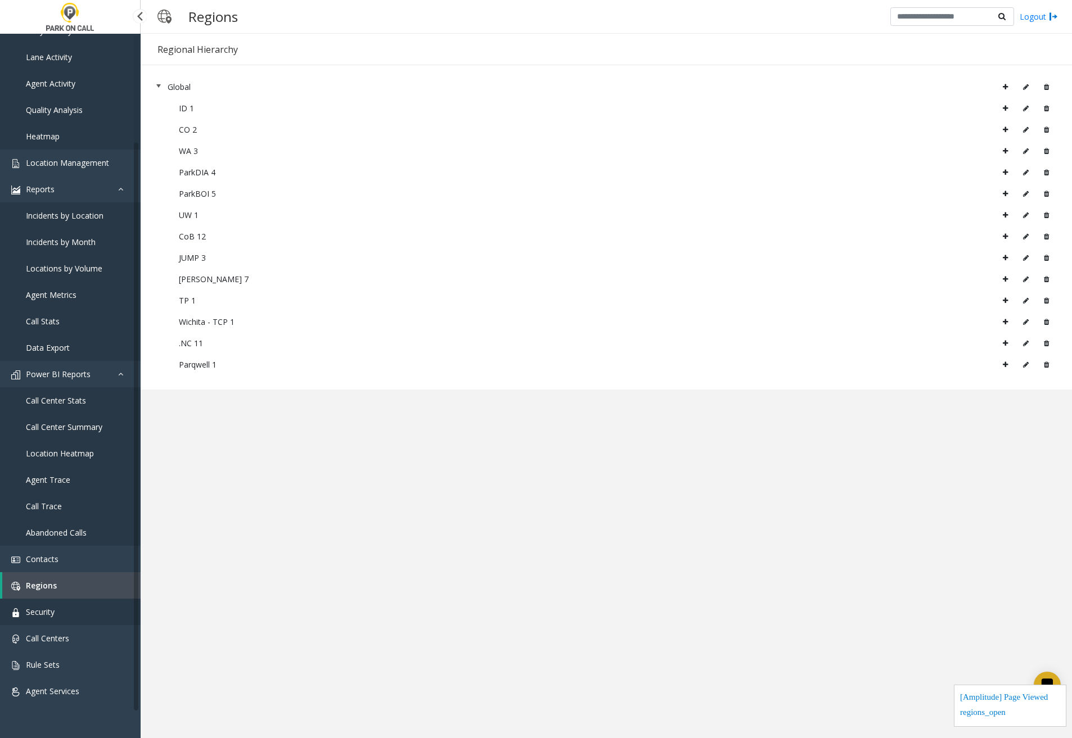
click at [73, 609] on link "Security" at bounding box center [70, 612] width 141 height 26
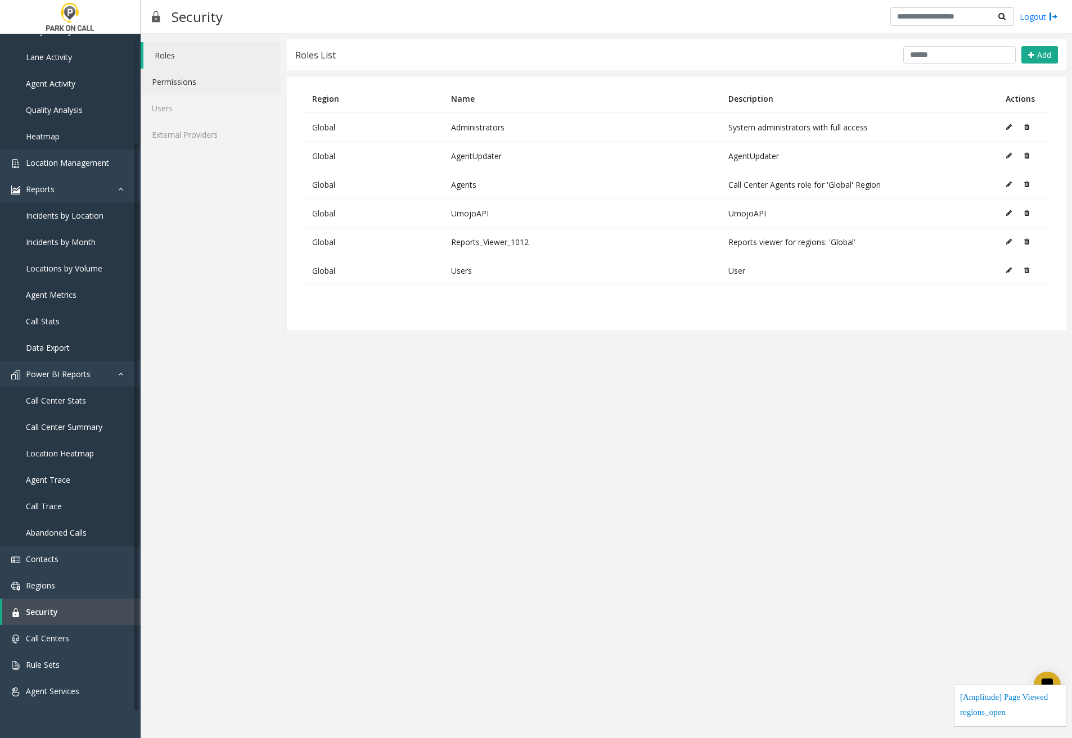
click at [204, 75] on link "Permissions" at bounding box center [211, 82] width 140 height 26
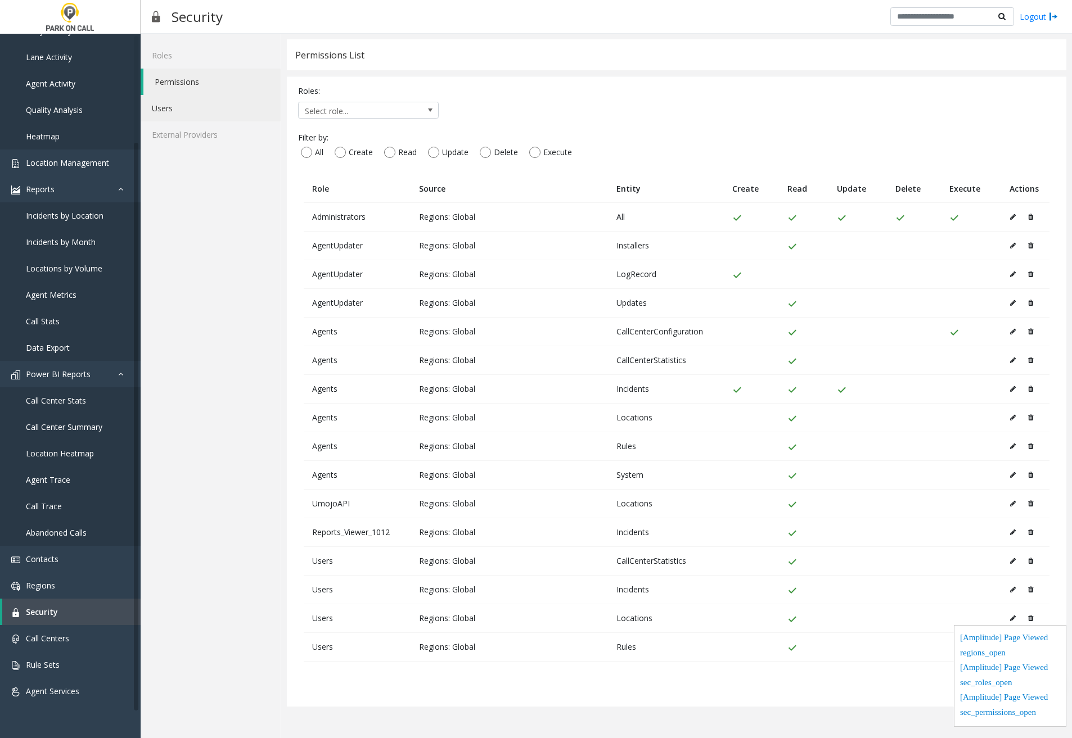
click at [184, 115] on link "Users" at bounding box center [211, 108] width 140 height 26
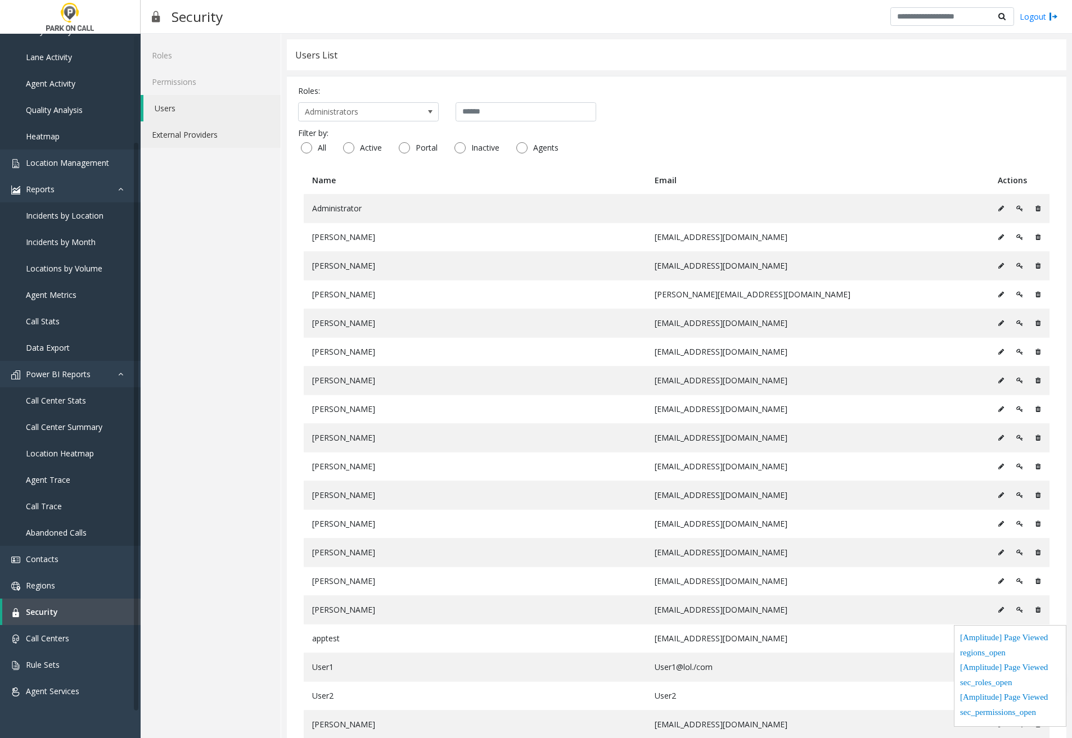
click at [183, 137] on link "External Providers" at bounding box center [211, 134] width 140 height 26
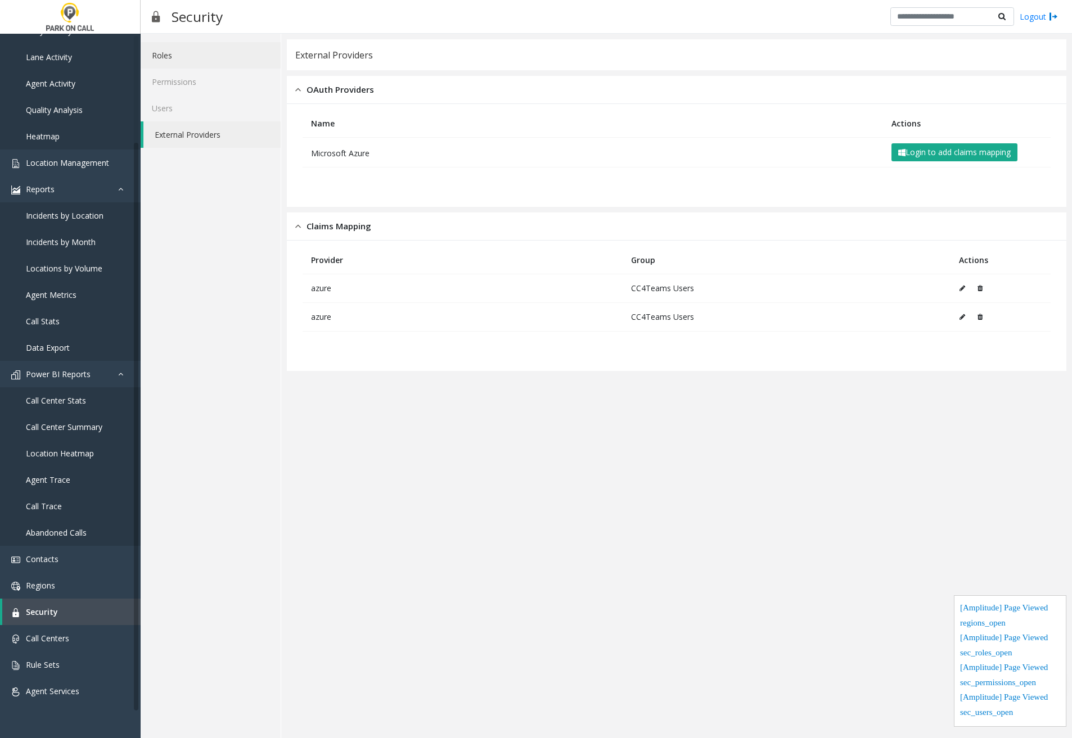
click at [207, 62] on link "Roles" at bounding box center [211, 55] width 140 height 26
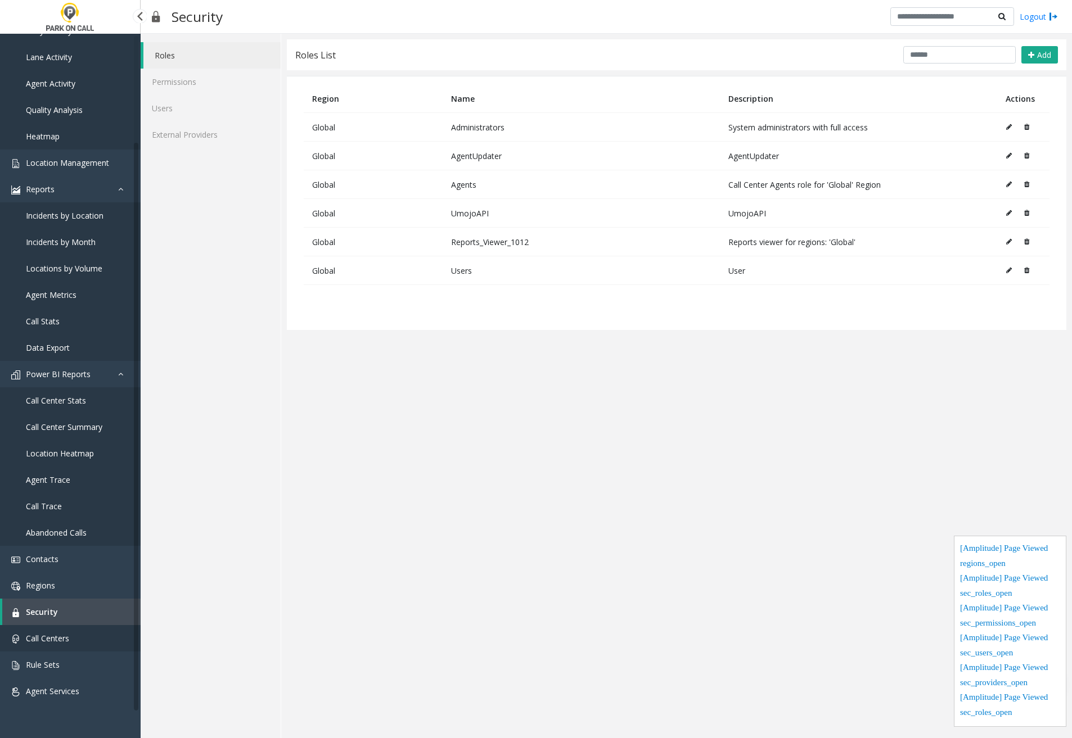
click at [91, 644] on link "Call Centers" at bounding box center [70, 638] width 141 height 26
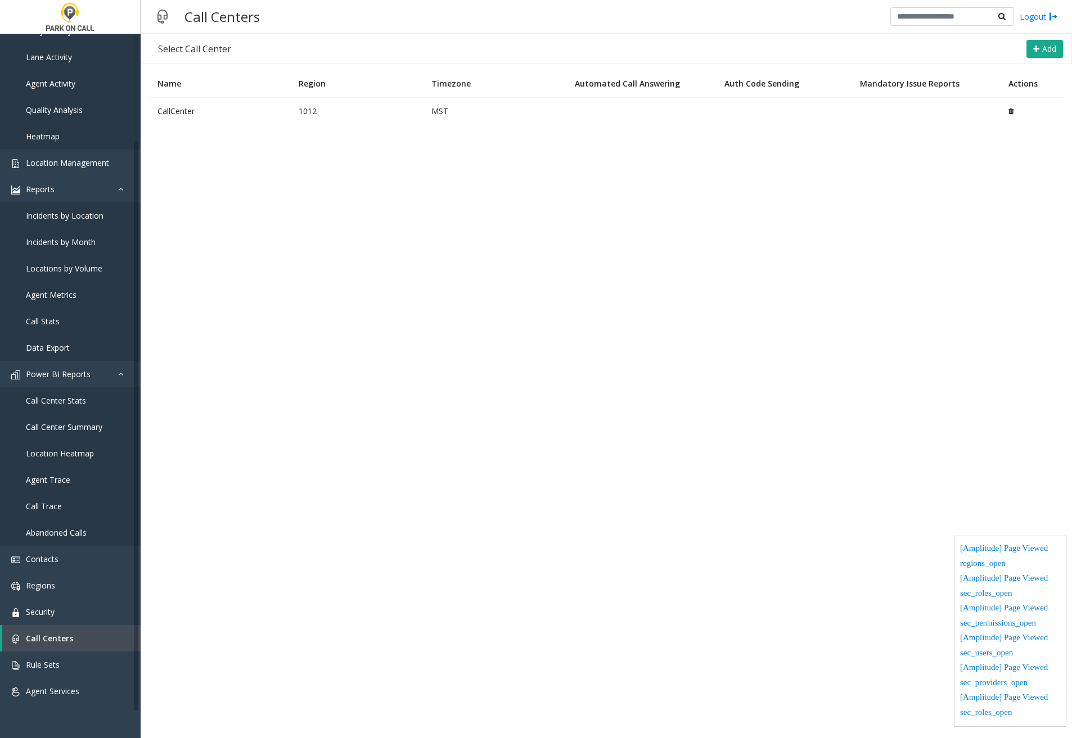
click at [242, 118] on td "CallCenter" at bounding box center [219, 111] width 141 height 28
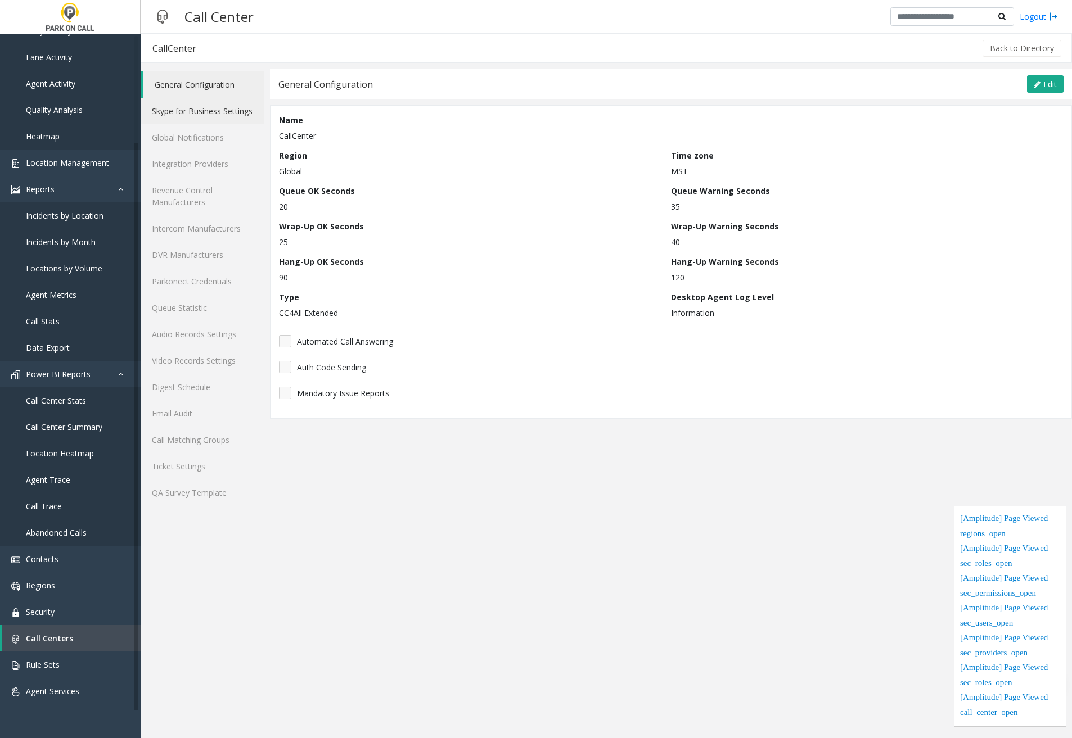
click at [205, 119] on link "Skype for Business Settings" at bounding box center [202, 111] width 123 height 26
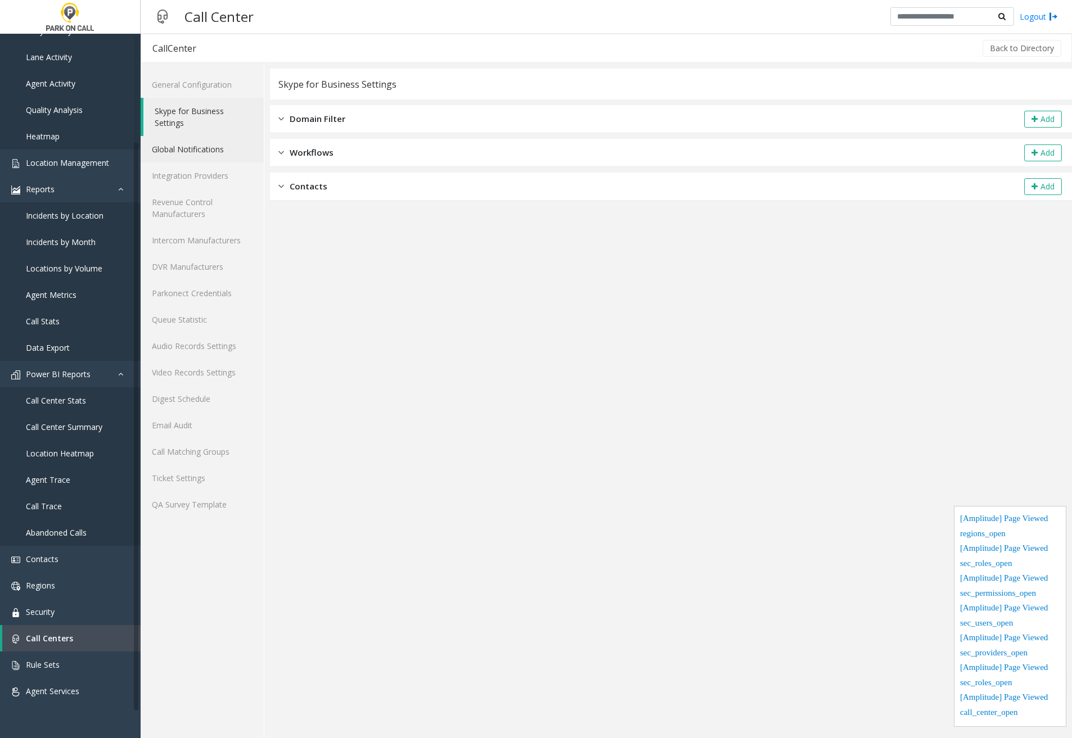
click at [199, 154] on link "Global Notifications" at bounding box center [202, 149] width 123 height 26
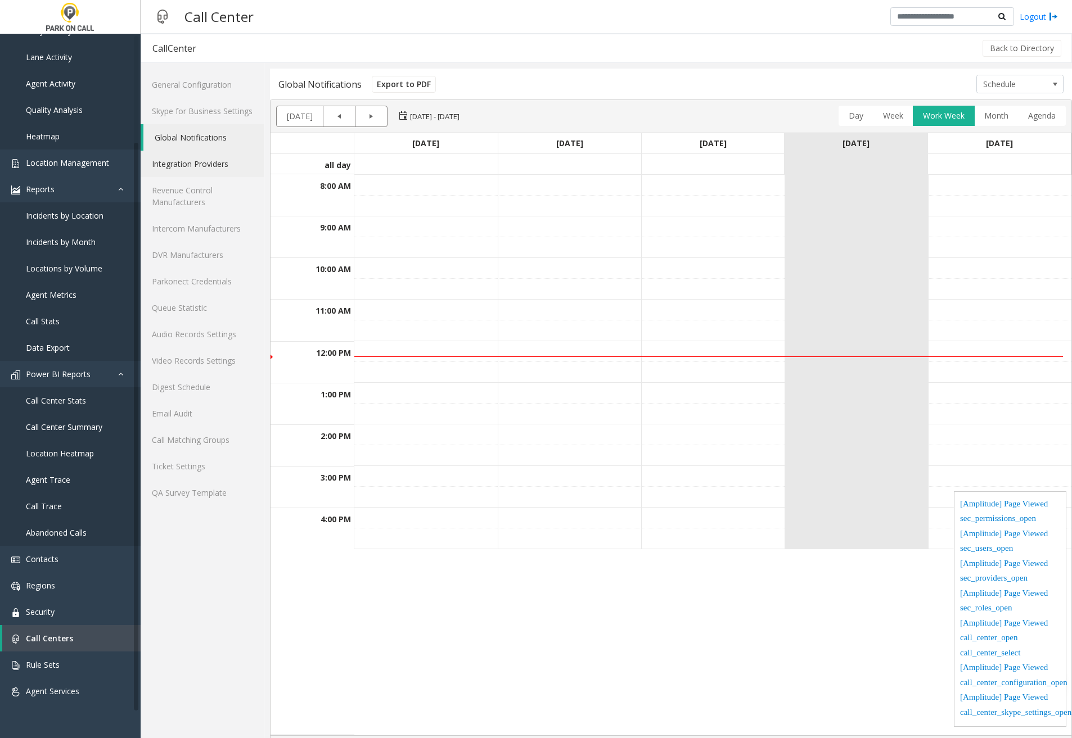
click at [197, 166] on link "Integration Providers" at bounding box center [202, 164] width 123 height 26
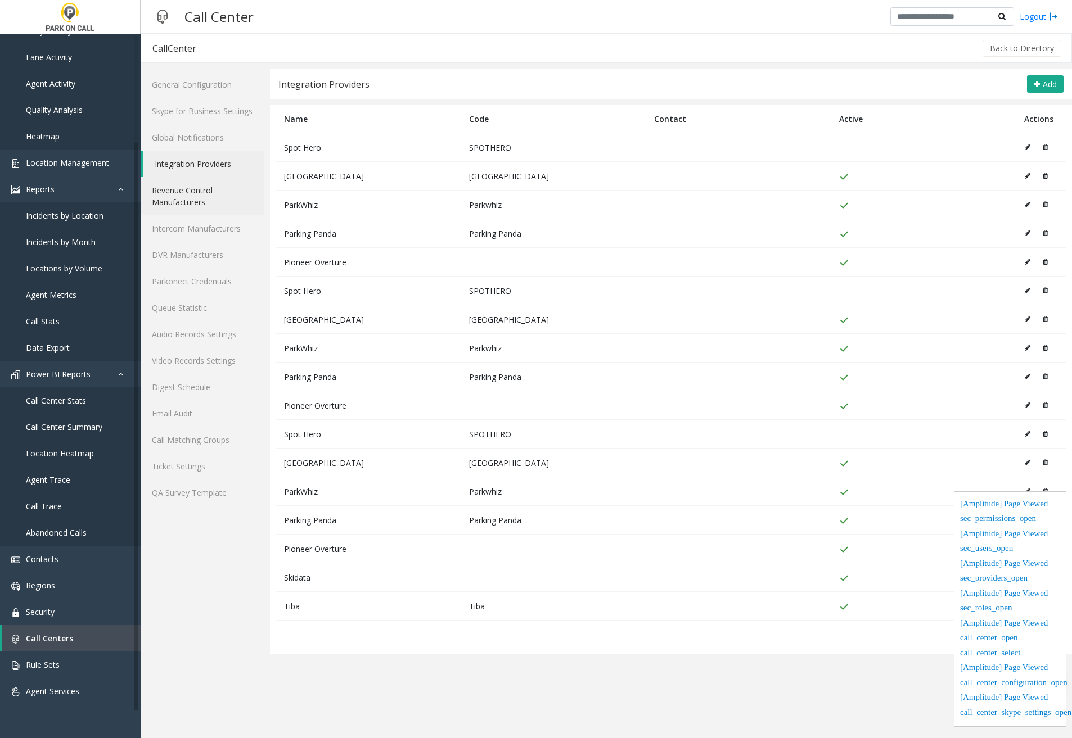
click at [197, 193] on link "Revenue Control Manufacturers" at bounding box center [202, 196] width 123 height 38
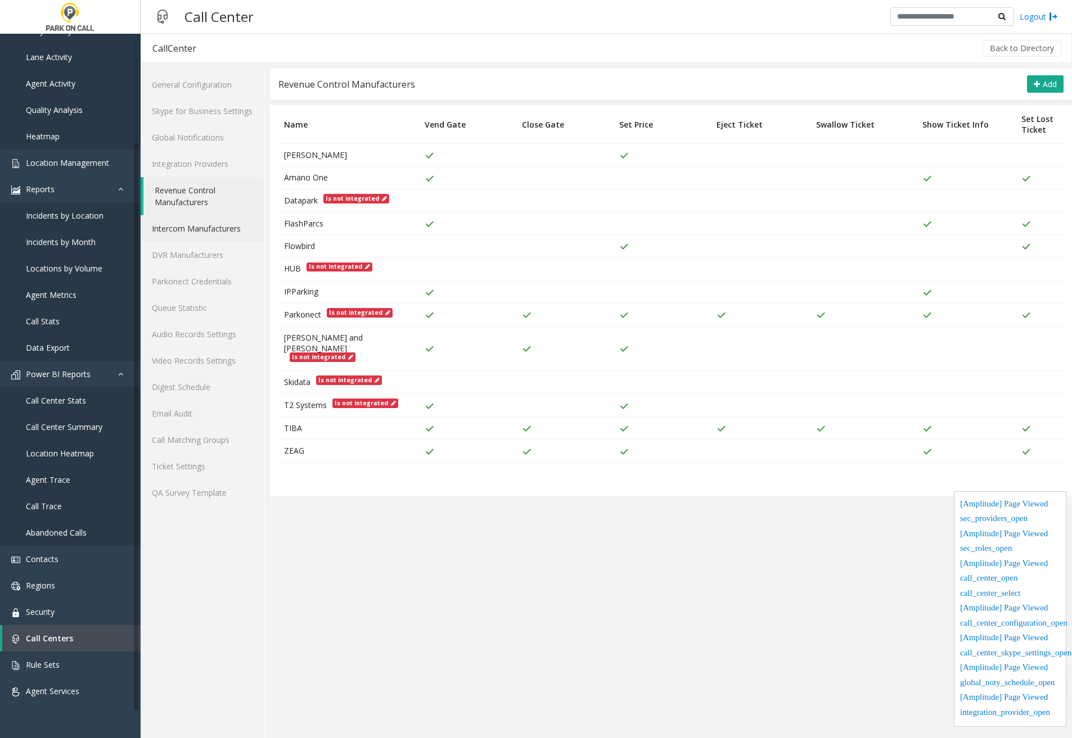
click at [201, 227] on link "Intercom Manufacturers" at bounding box center [202, 228] width 123 height 26
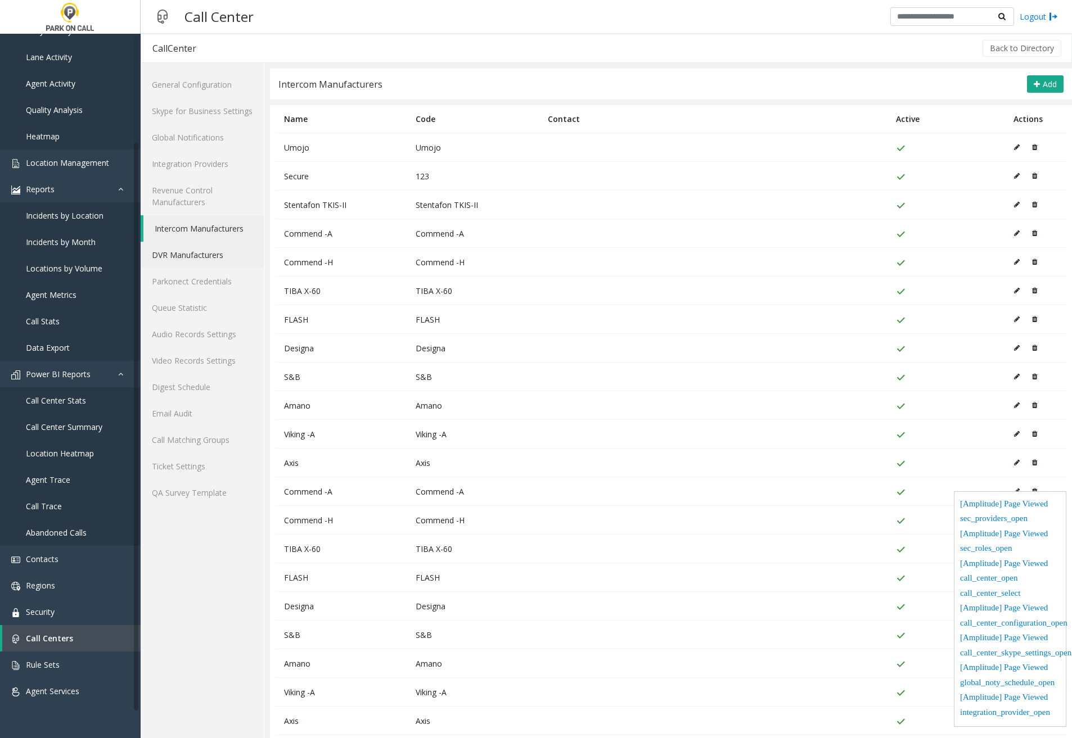
click at [192, 257] on link "DVR Manufacturers" at bounding box center [202, 255] width 123 height 26
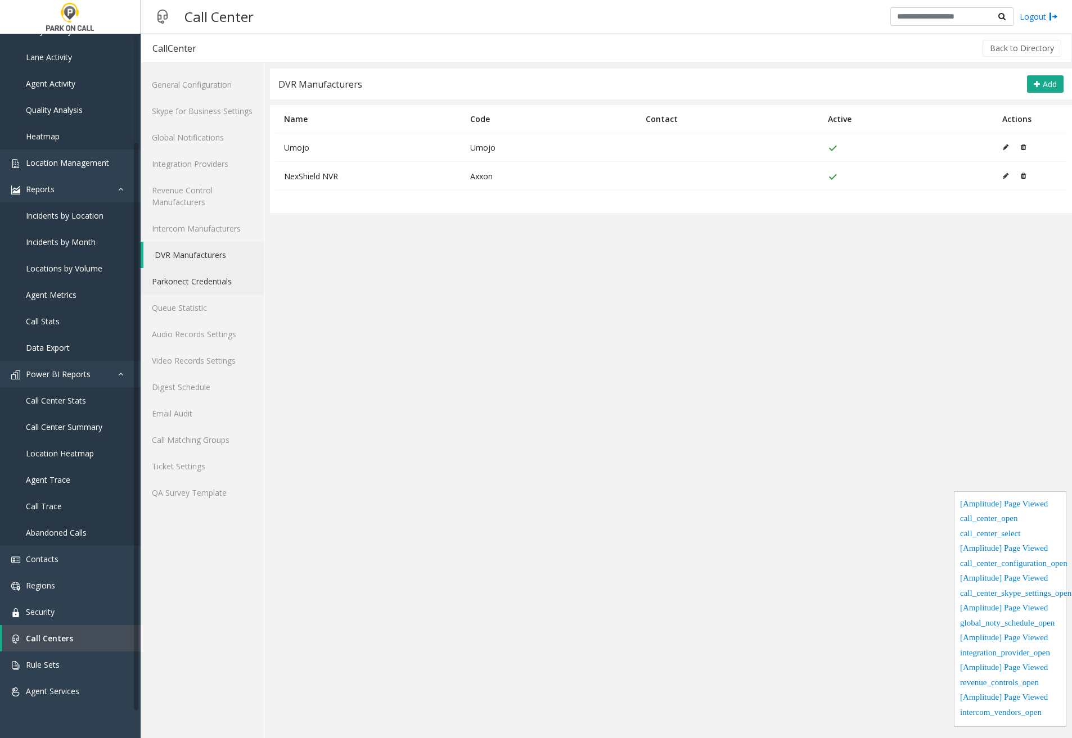
click at [192, 287] on link "Parkonect Credentials" at bounding box center [202, 281] width 123 height 26
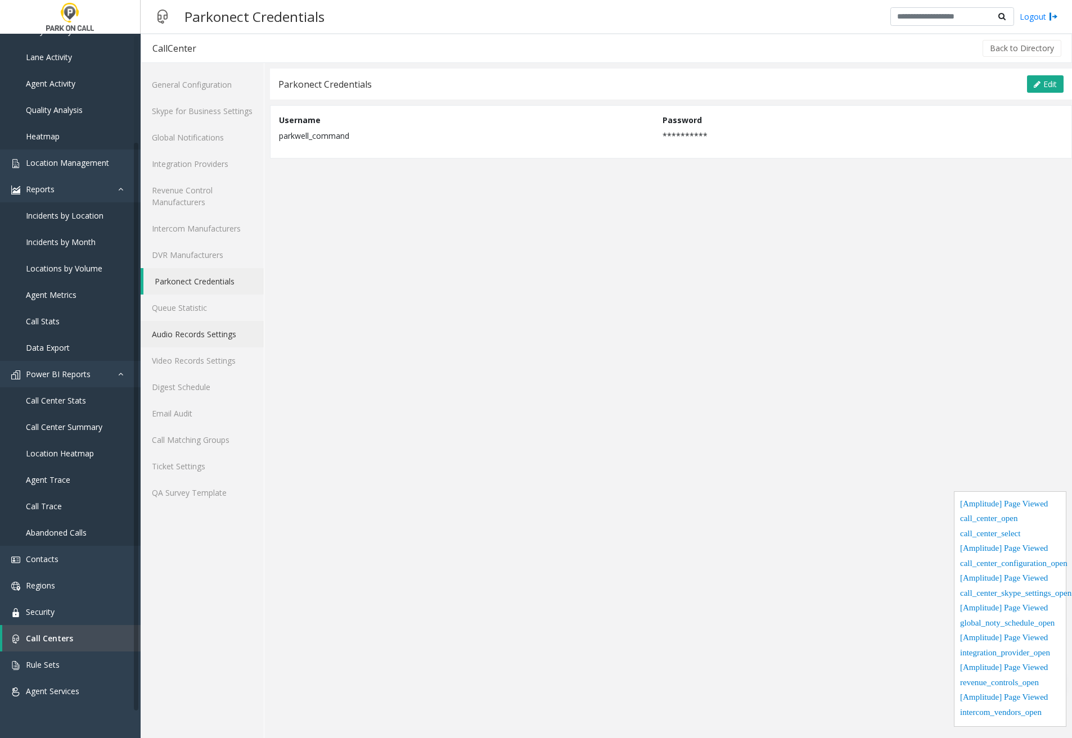
click at [230, 324] on link "Audio Records Settings" at bounding box center [202, 334] width 123 height 26
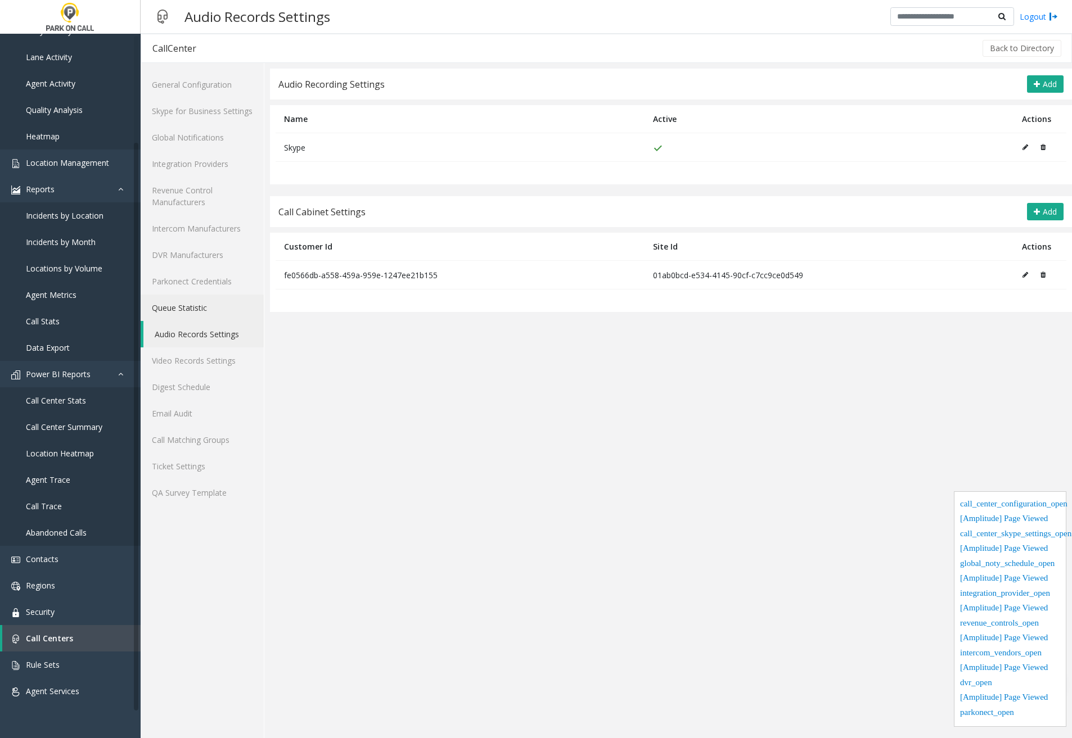
click at [223, 305] on link "Queue Statistic" at bounding box center [202, 308] width 123 height 26
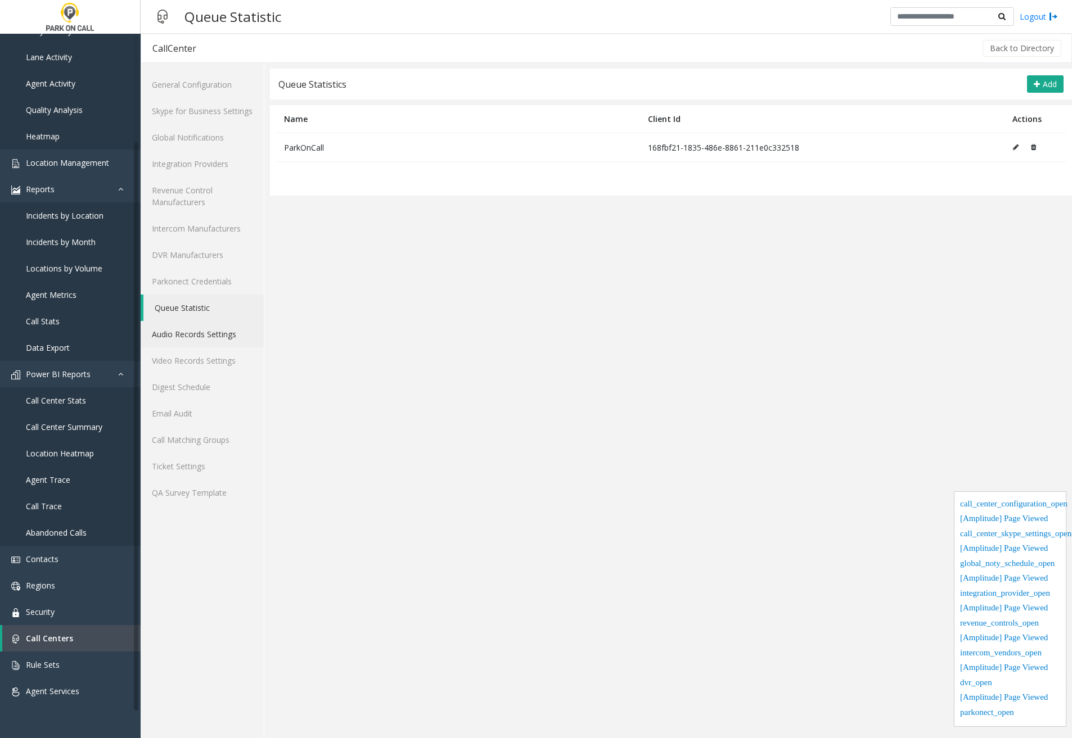
click at [219, 340] on link "Audio Records Settings" at bounding box center [202, 334] width 123 height 26
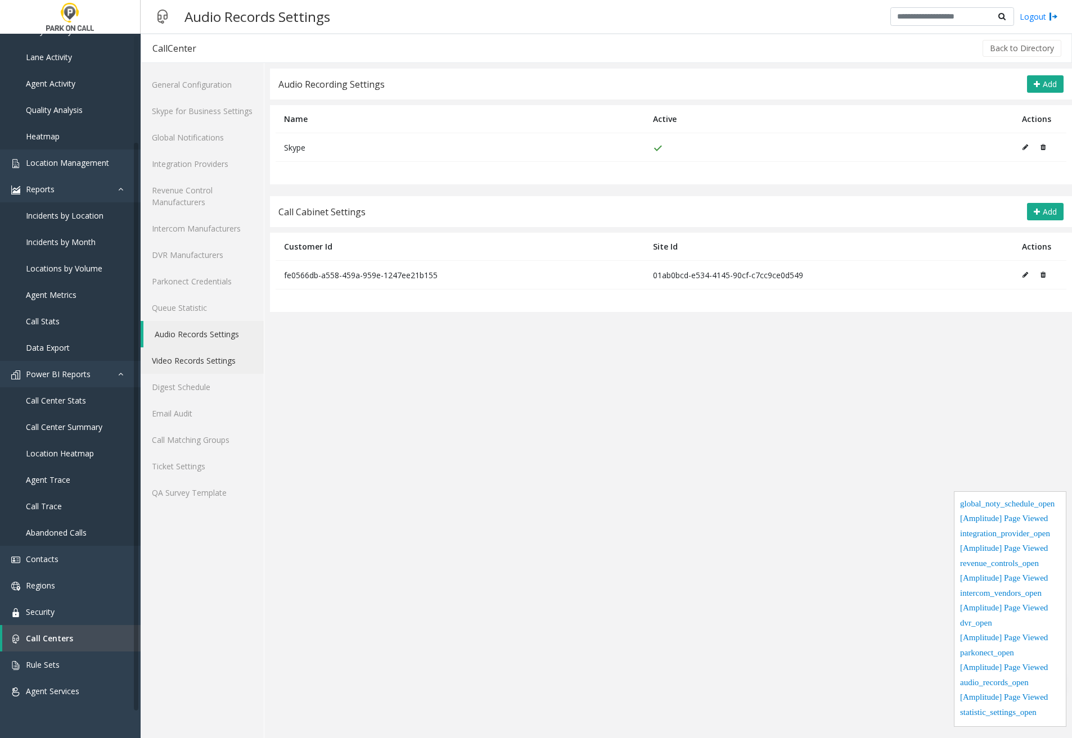
click at [219, 363] on link "Video Records Settings" at bounding box center [202, 361] width 123 height 26
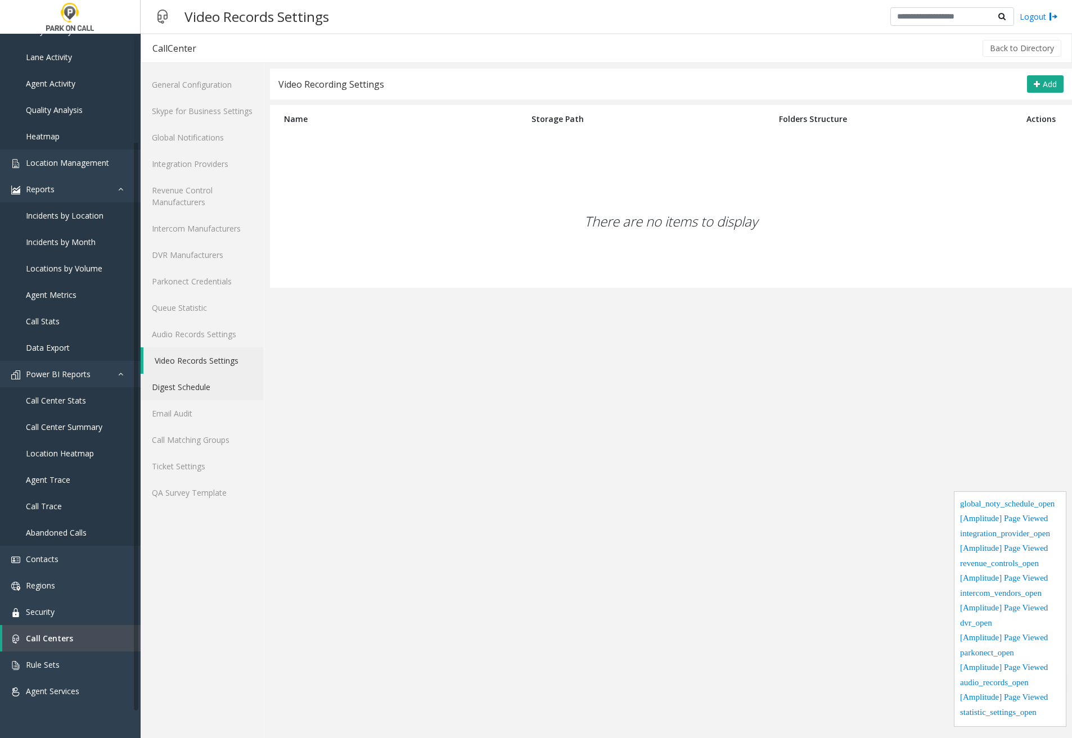
click at [213, 390] on link "Digest Schedule" at bounding box center [202, 387] width 123 height 26
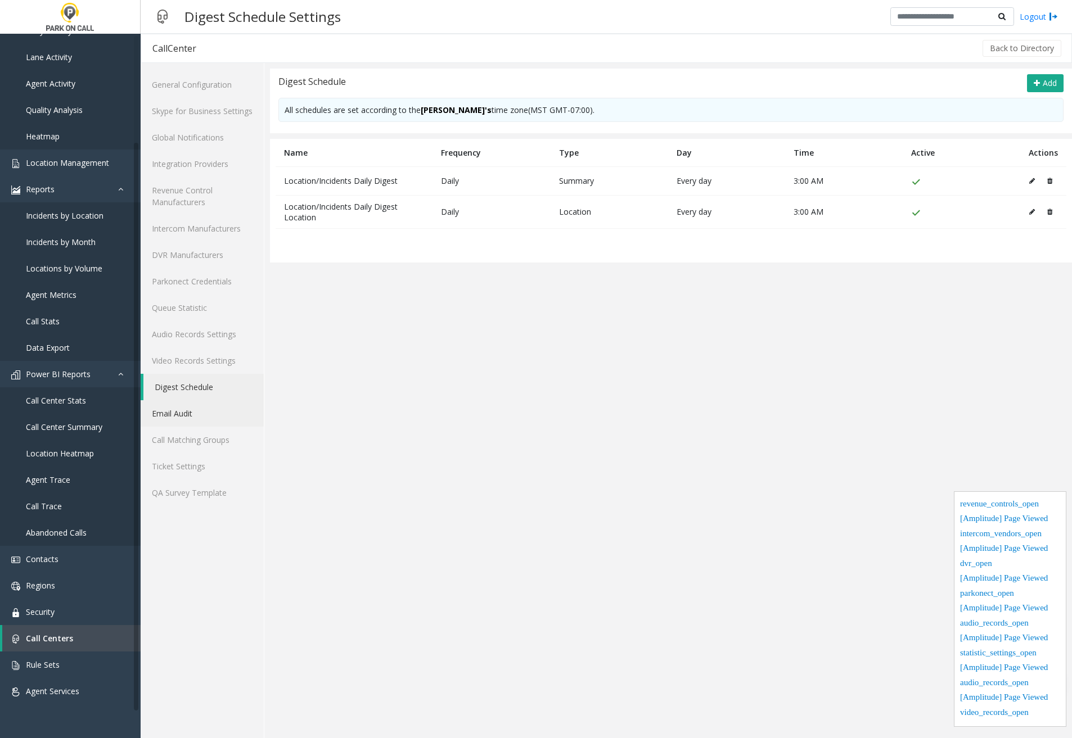
click at [211, 415] on link "Email Audit" at bounding box center [202, 413] width 123 height 26
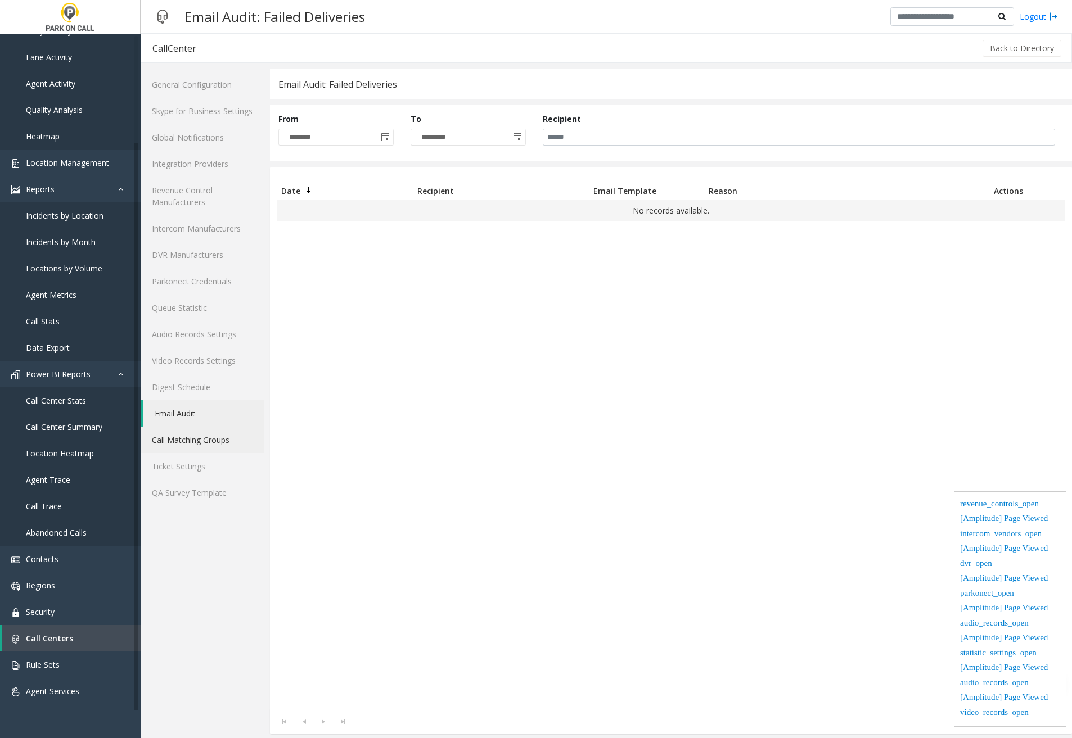
click at [210, 446] on link "Call Matching Groups" at bounding box center [202, 440] width 123 height 26
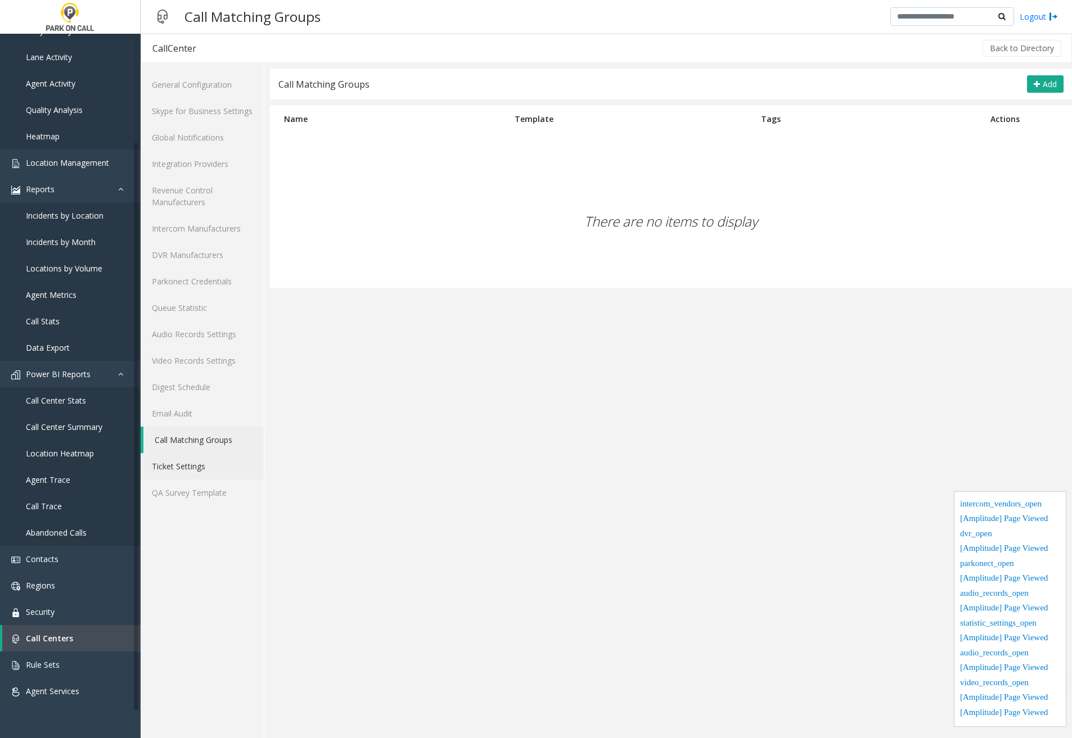
click at [204, 466] on link "Ticket Settings" at bounding box center [202, 466] width 123 height 26
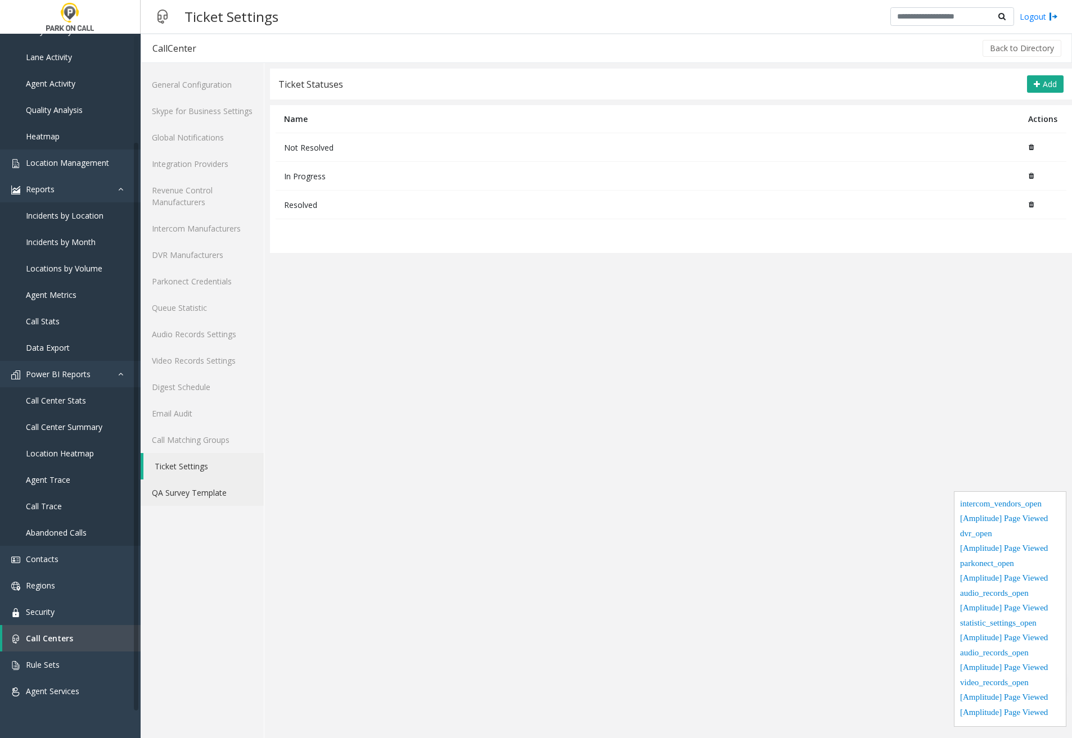
click at [201, 498] on link "QA Survey Template" at bounding box center [202, 493] width 123 height 26
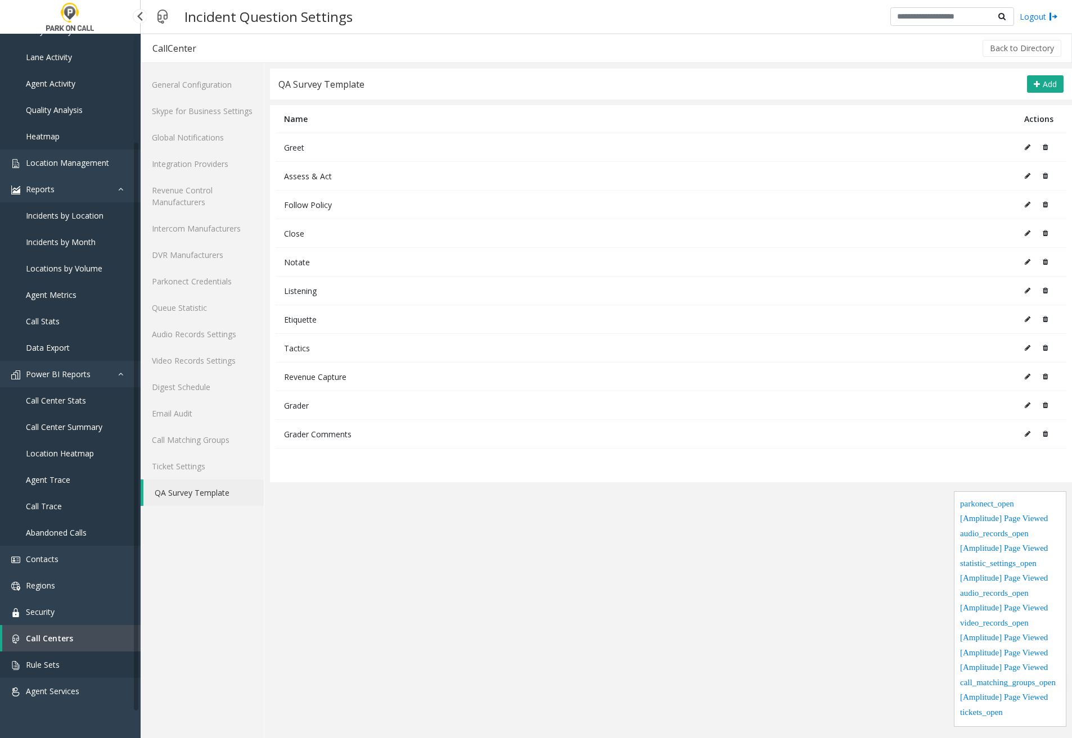
click at [75, 668] on link "Rule Sets" at bounding box center [70, 665] width 141 height 26
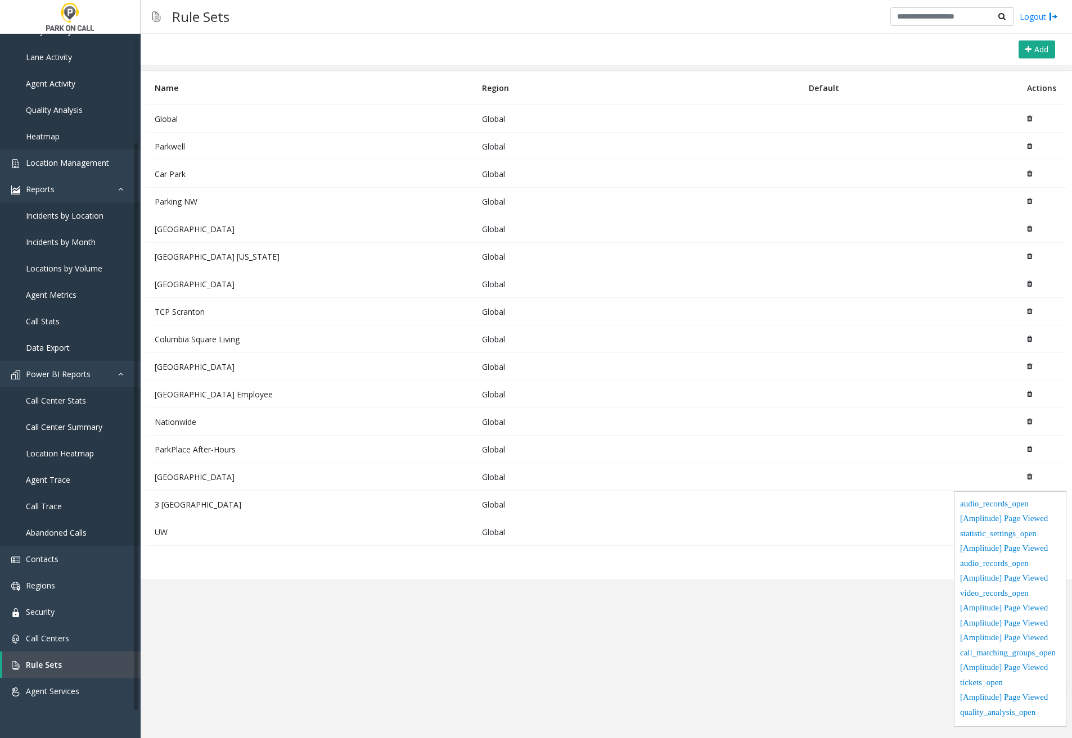
click at [194, 160] on td "Car Park" at bounding box center [309, 174] width 327 height 28
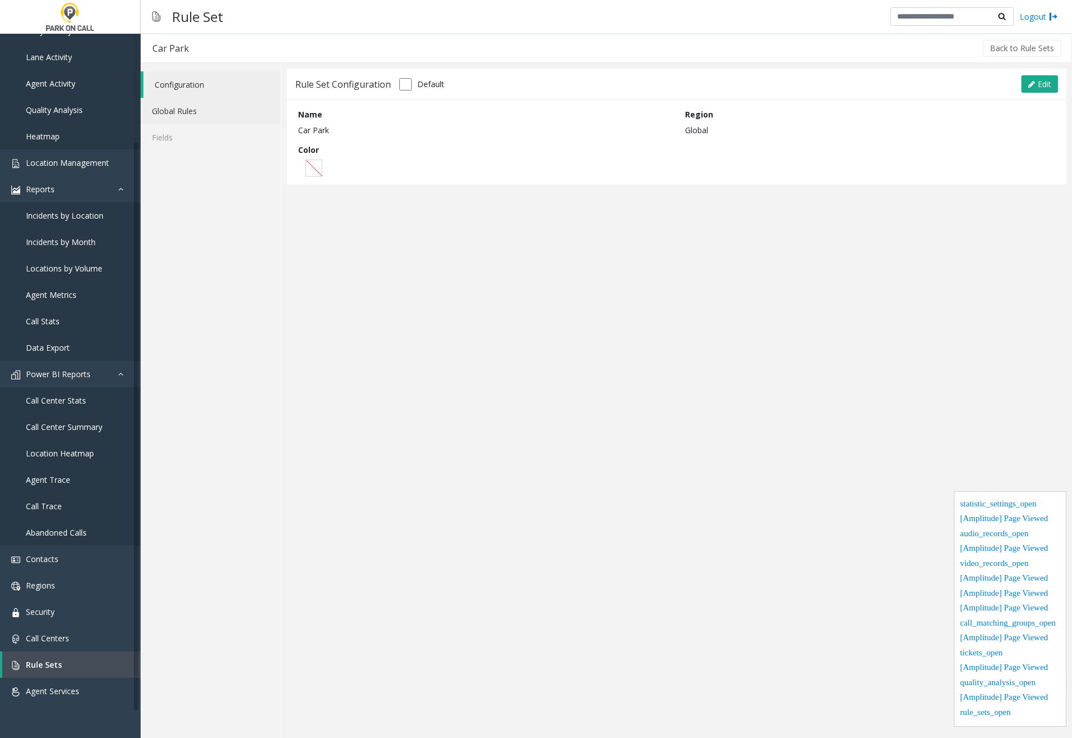
click at [190, 107] on link "Global Rules" at bounding box center [211, 111] width 140 height 26
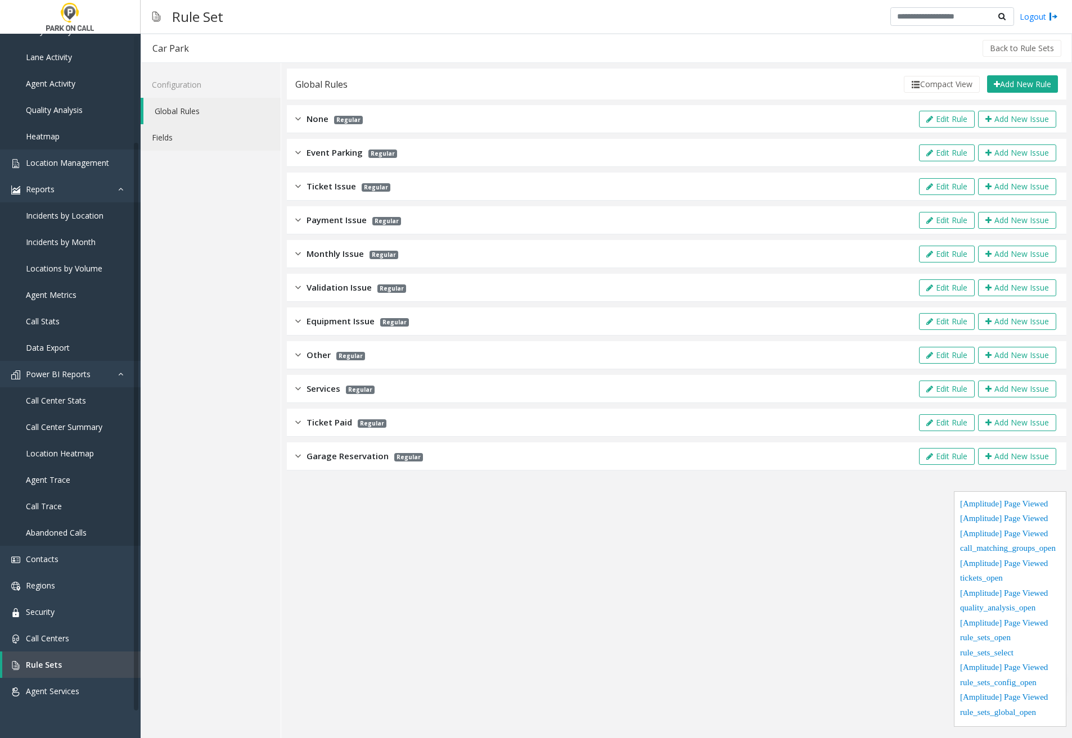
click at [184, 147] on link "Fields" at bounding box center [211, 137] width 140 height 26
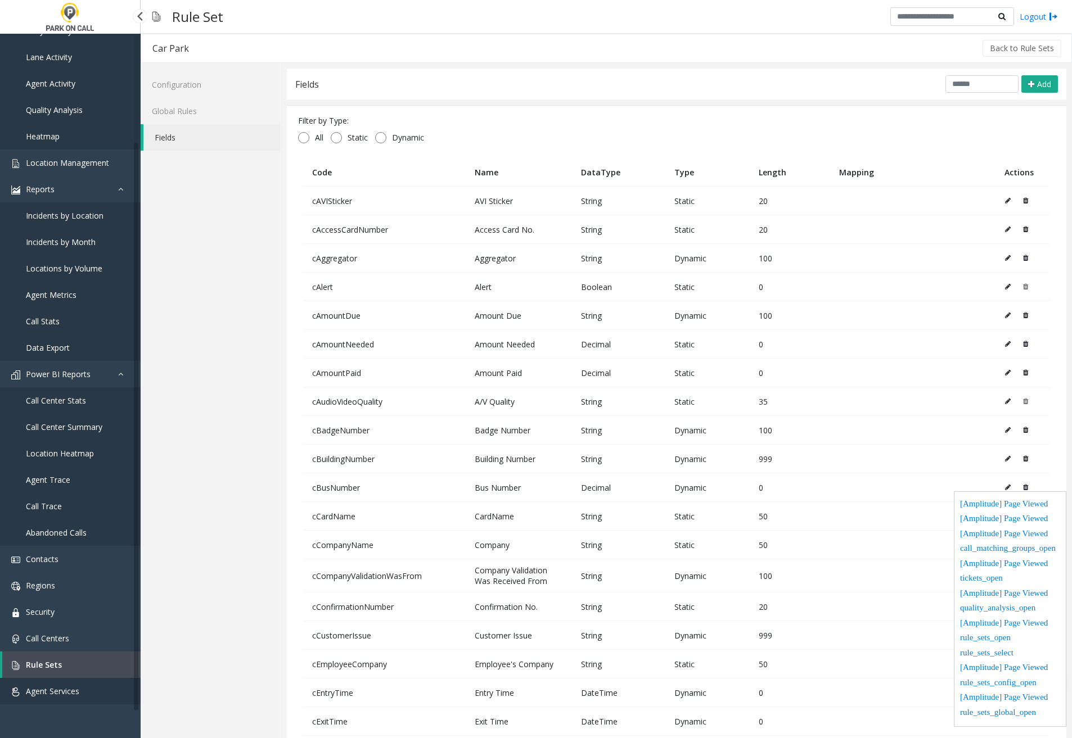
click at [42, 680] on link "Agent Services" at bounding box center [70, 691] width 141 height 26
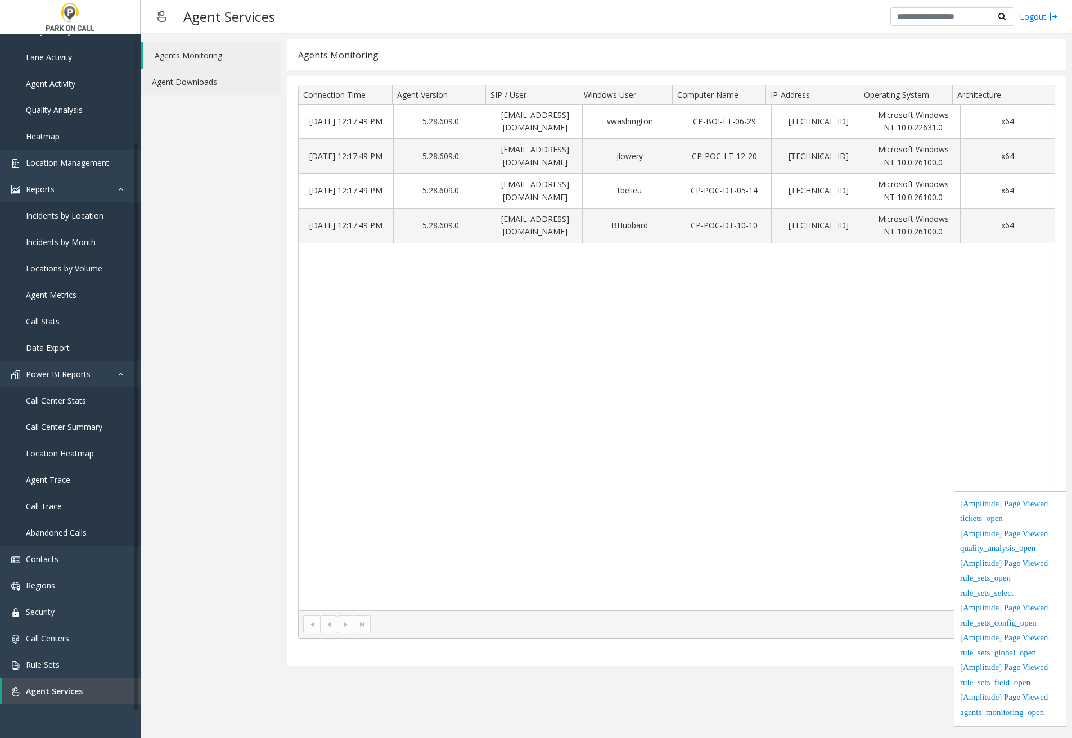
click at [219, 83] on link "Agent Downloads" at bounding box center [211, 82] width 140 height 26
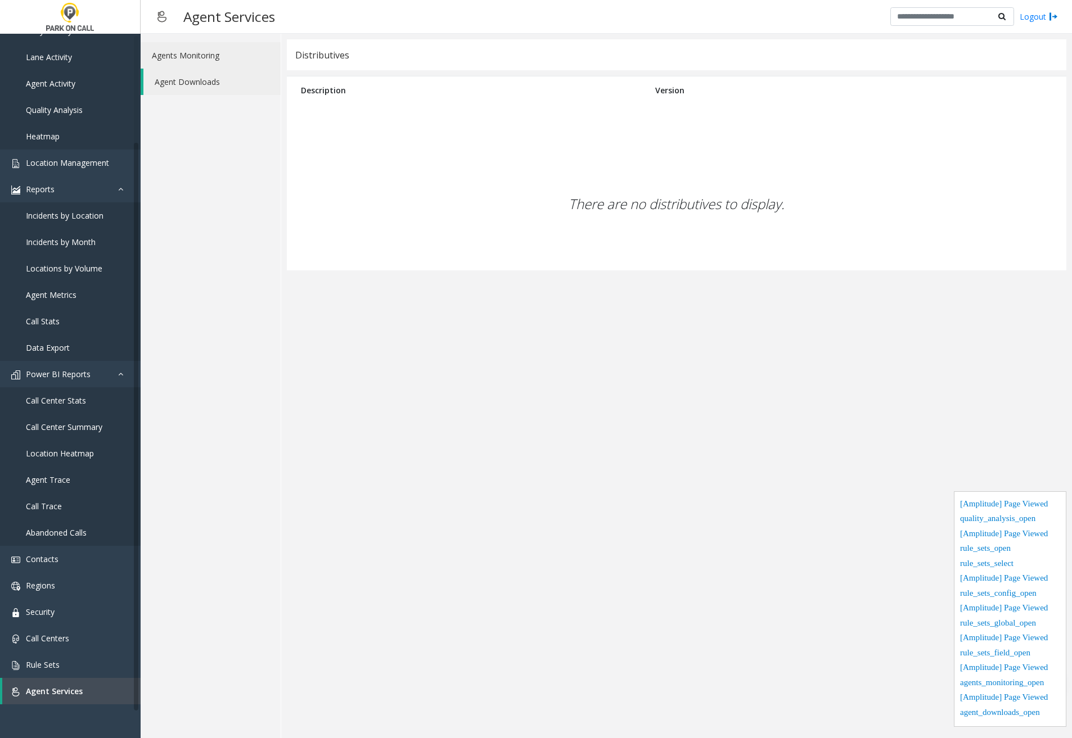
click at [210, 43] on link "Agents Monitoring" at bounding box center [211, 55] width 140 height 26
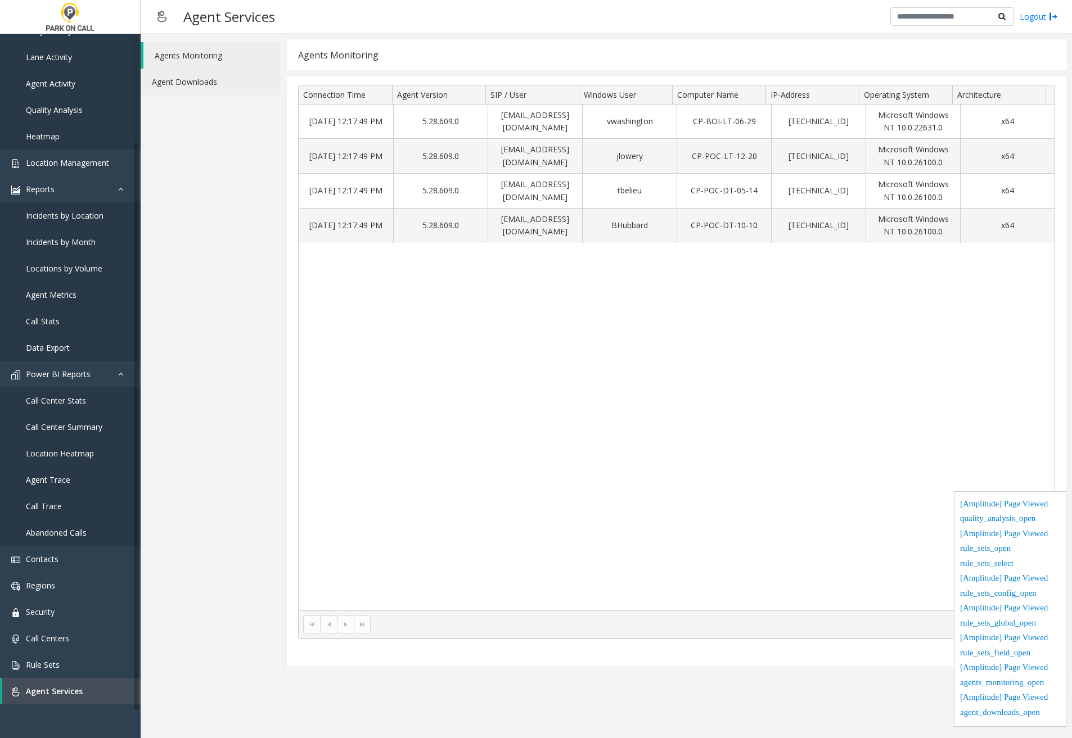
click at [211, 75] on link "Agent Downloads" at bounding box center [211, 82] width 140 height 26
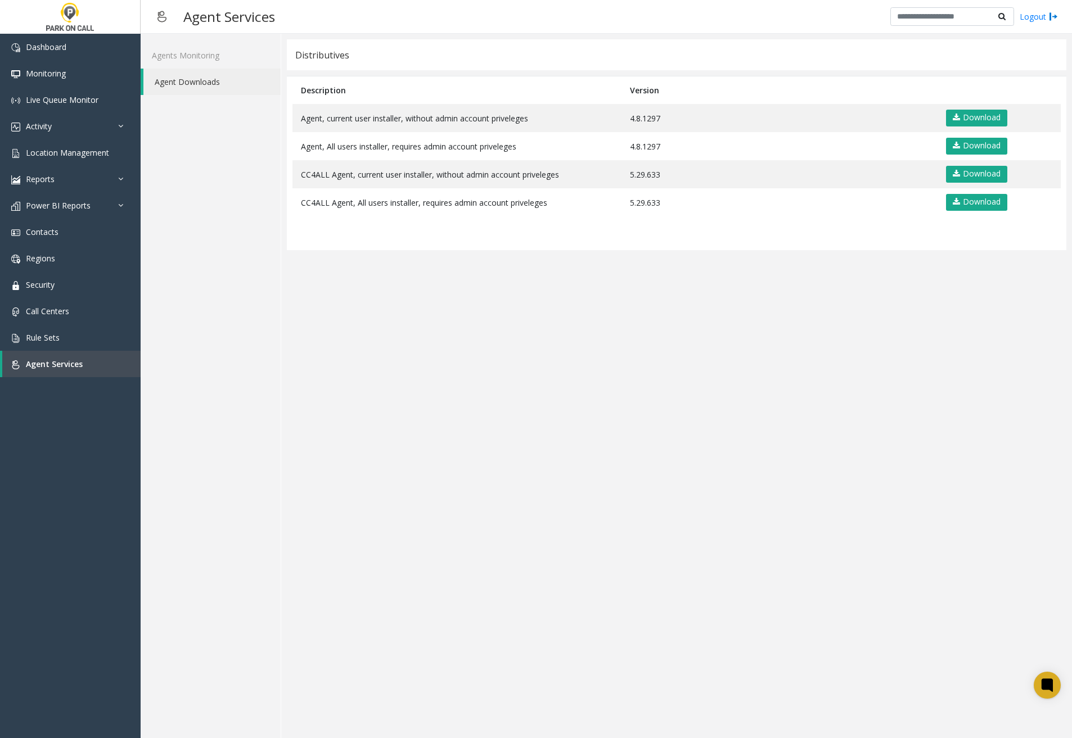
click at [211, 79] on link "Agent Downloads" at bounding box center [211, 82] width 137 height 26
click at [212, 69] on link "Agent Downloads" at bounding box center [211, 82] width 137 height 26
click at [216, 55] on link "Agents Monitoring" at bounding box center [211, 55] width 140 height 26
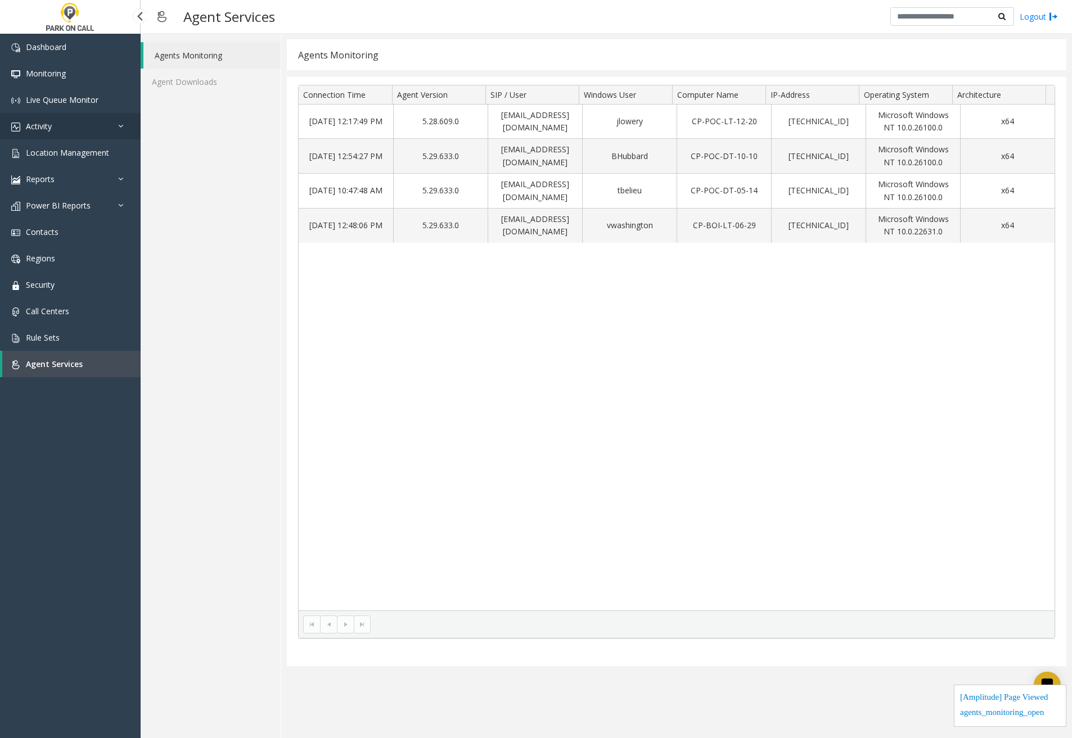
click at [53, 124] on link "Activity" at bounding box center [70, 126] width 141 height 26
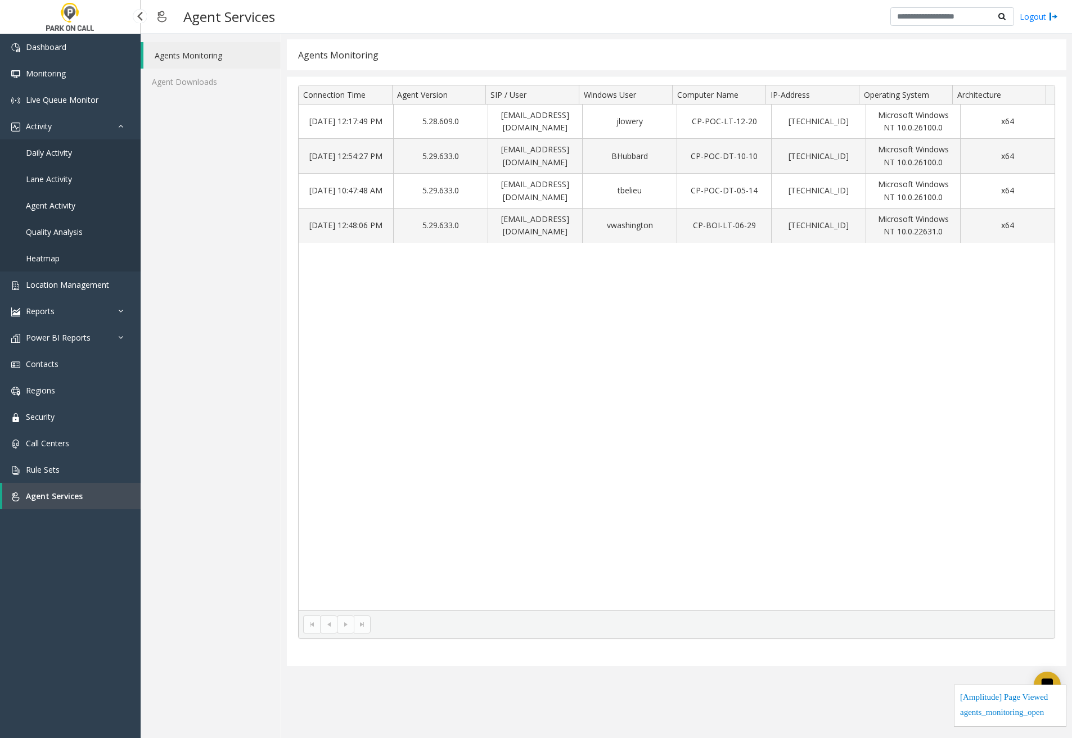
click at [58, 157] on span "Daily Activity" at bounding box center [49, 152] width 46 height 11
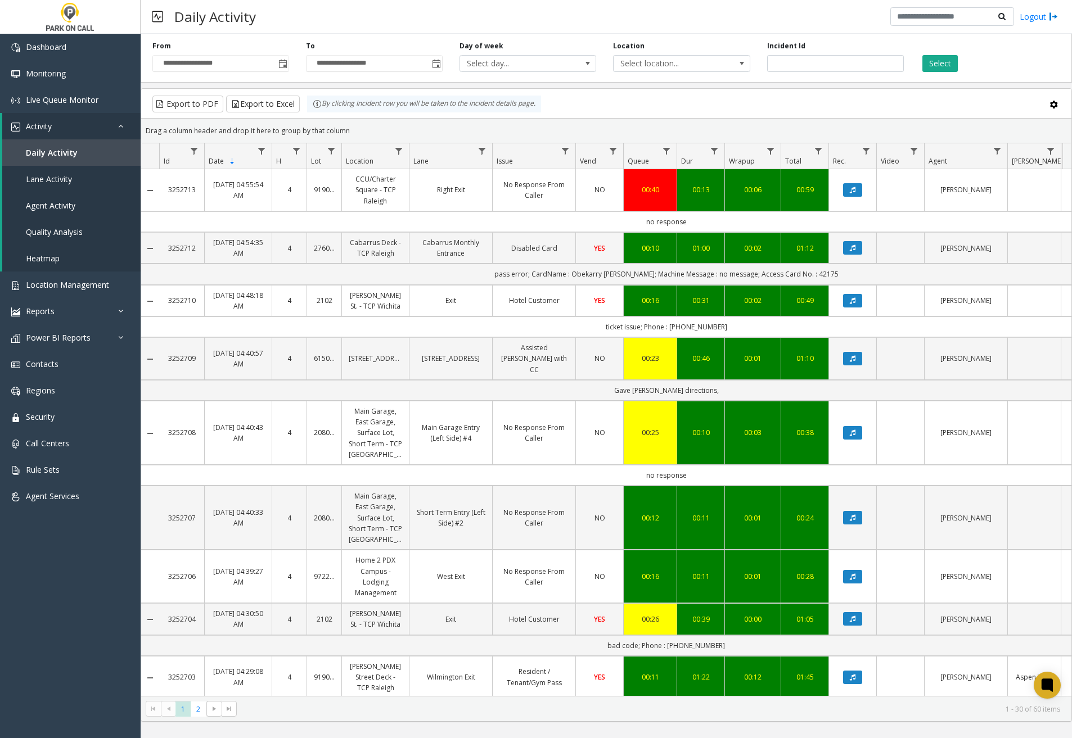
click at [914, 197] on td "Data table" at bounding box center [900, 190] width 48 height 42
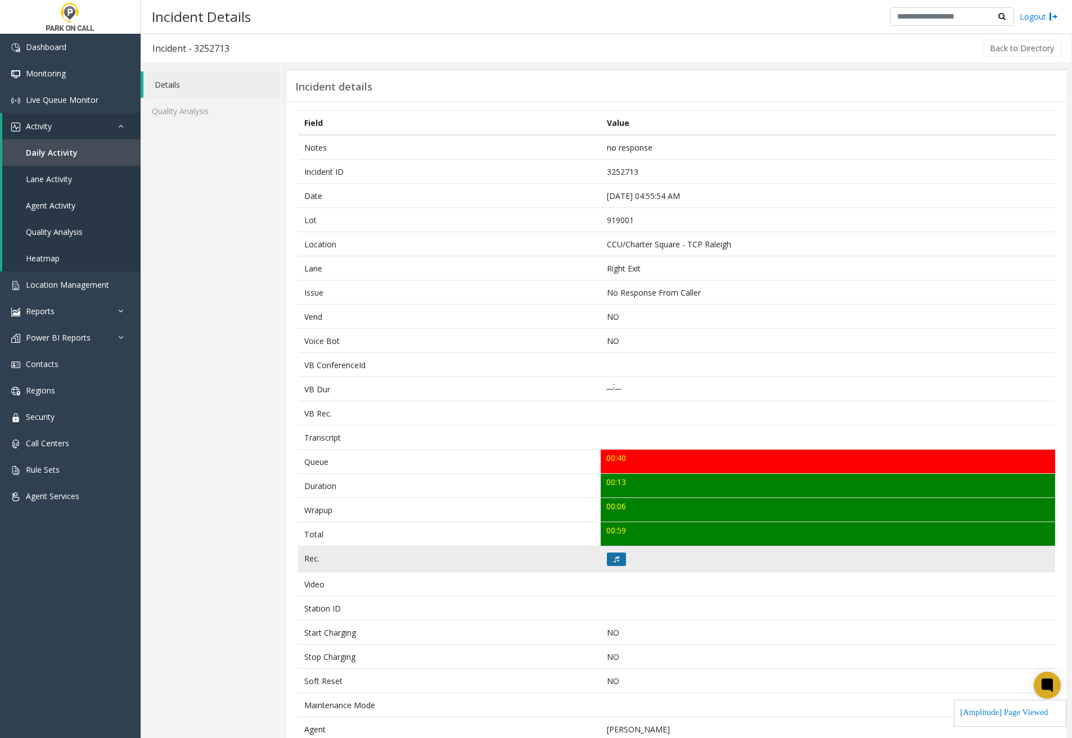
click at [617, 565] on button at bounding box center [616, 559] width 19 height 13
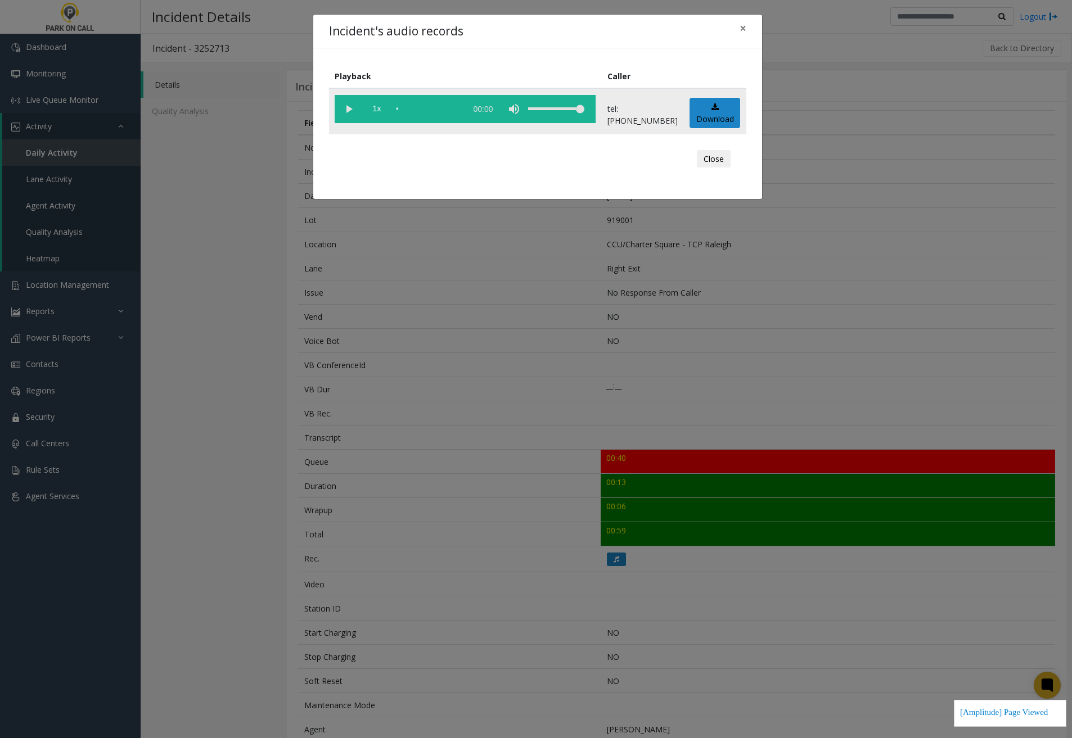
click at [350, 110] on vg-play-pause at bounding box center [349, 109] width 28 height 28
click at [431, 110] on div "scrub bar" at bounding box center [428, 109] width 64 height 28
click at [457, 109] on div "scrub bar" at bounding box center [428, 109] width 64 height 28
click at [725, 161] on button "Close" at bounding box center [714, 159] width 34 height 18
